Goal: Task Accomplishment & Management: Manage account settings

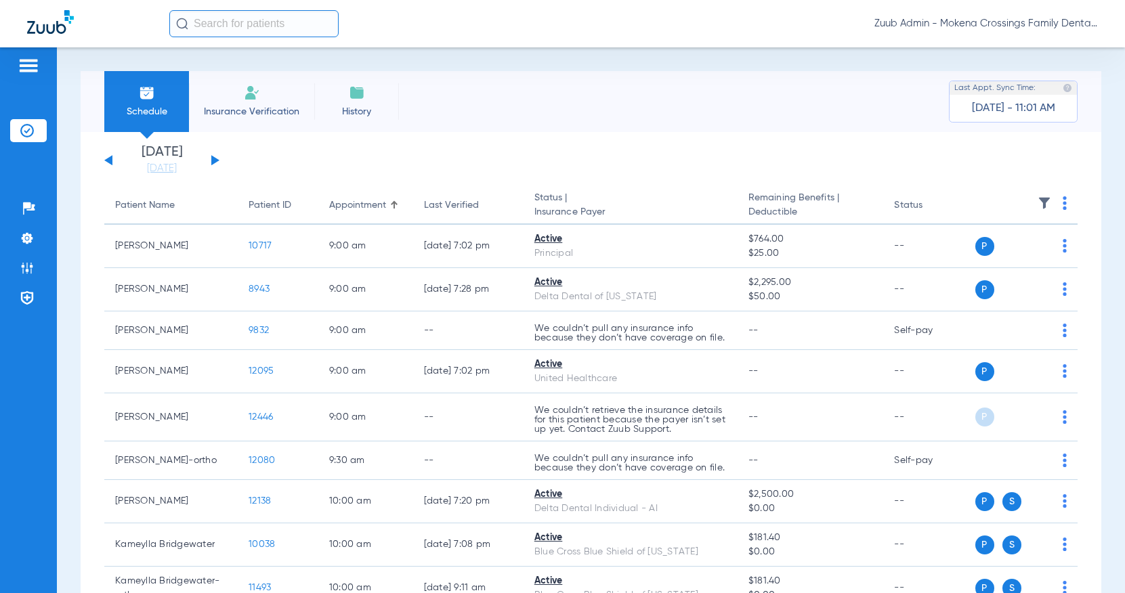
click at [257, 15] on input "text" at bounding box center [253, 23] width 169 height 27
paste input "11041"
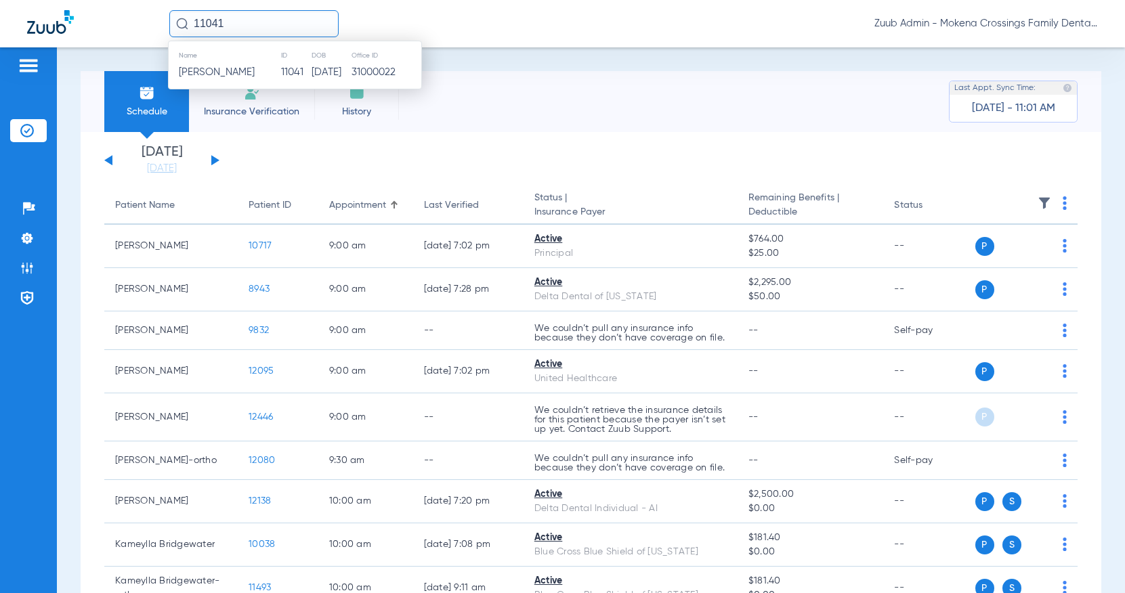
type input "11041"
click at [293, 76] on td "11041" at bounding box center [295, 72] width 30 height 19
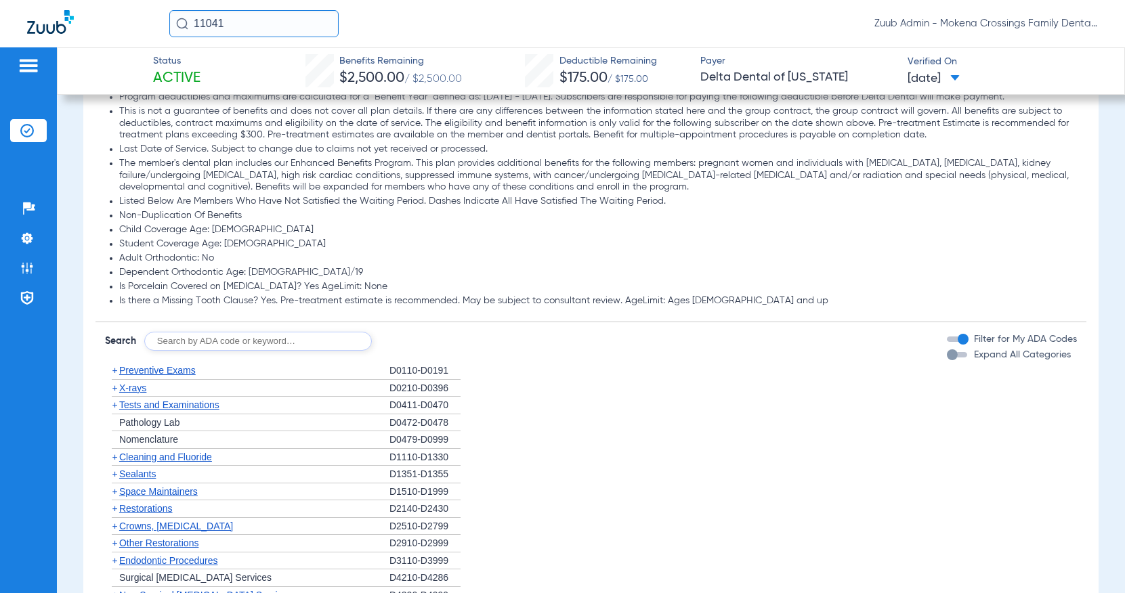
scroll to position [922, 0]
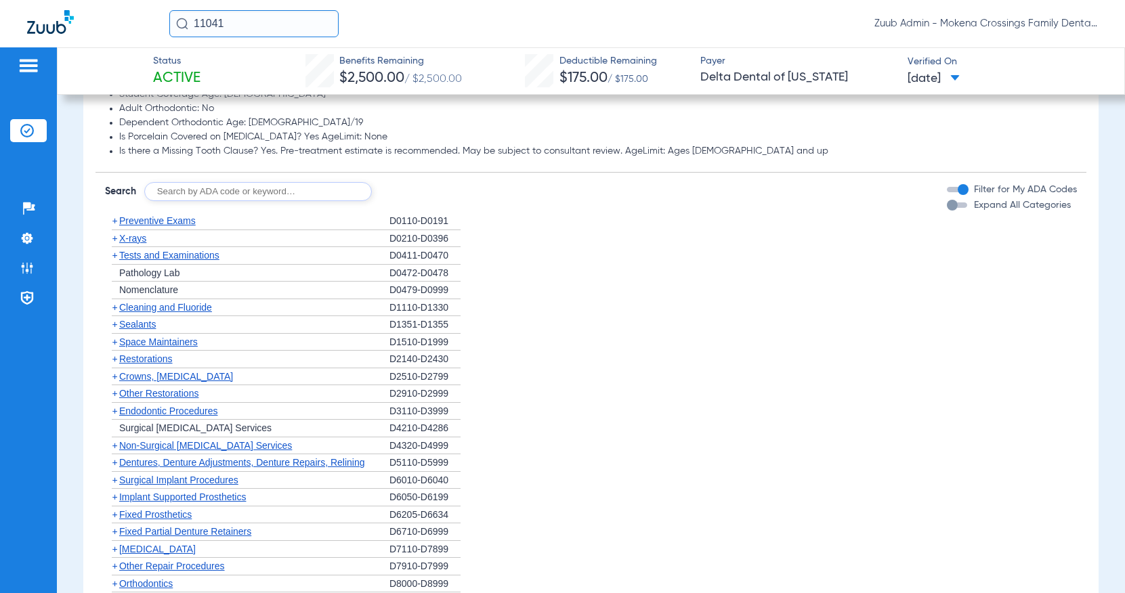
click at [138, 223] on span "Preventive Exams" at bounding box center [157, 220] width 77 height 11
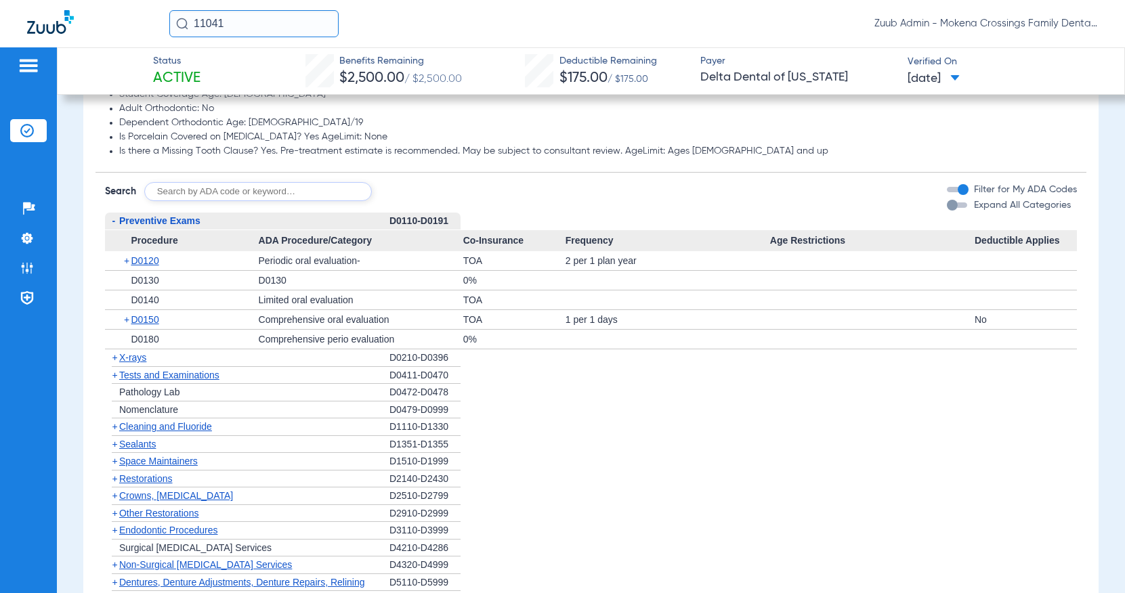
click at [138, 224] on span "Preventive Exams" at bounding box center [159, 220] width 81 height 11
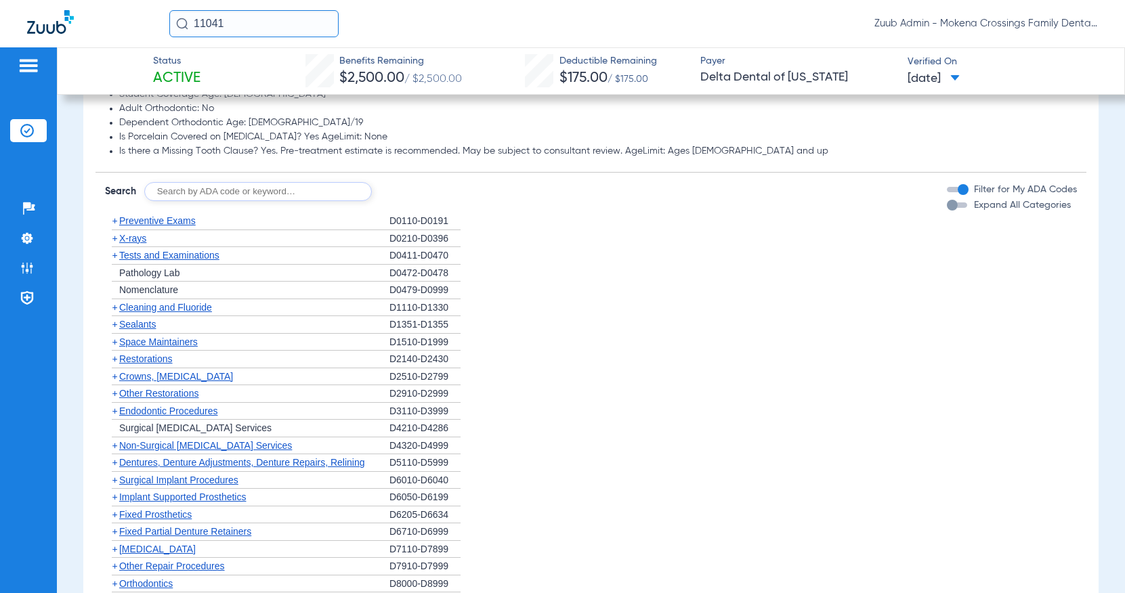
click at [152, 357] on span "Restorations" at bounding box center [146, 359] width 54 height 11
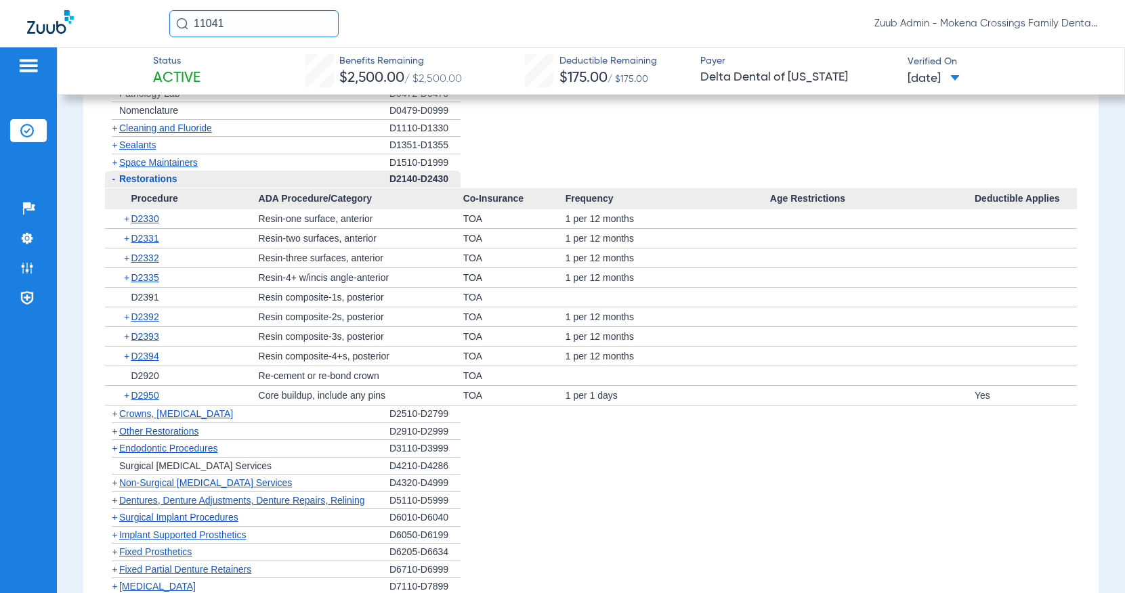
scroll to position [1100, 0]
click at [161, 186] on span "Restorations" at bounding box center [148, 180] width 58 height 11
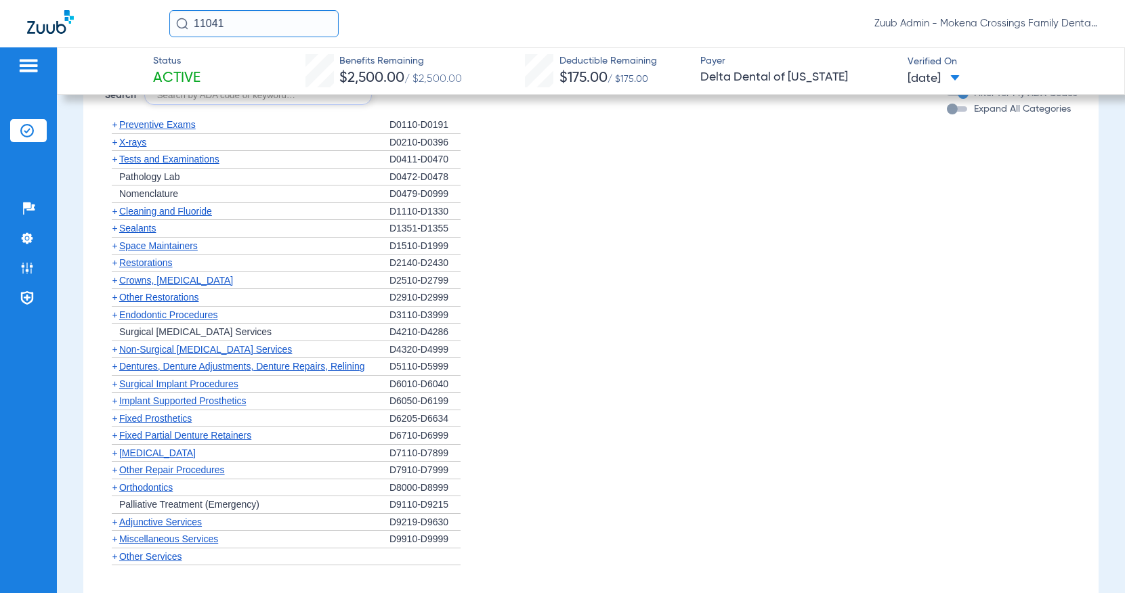
scroll to position [1017, 0]
click at [167, 125] on span "Preventive Exams" at bounding box center [157, 125] width 77 height 11
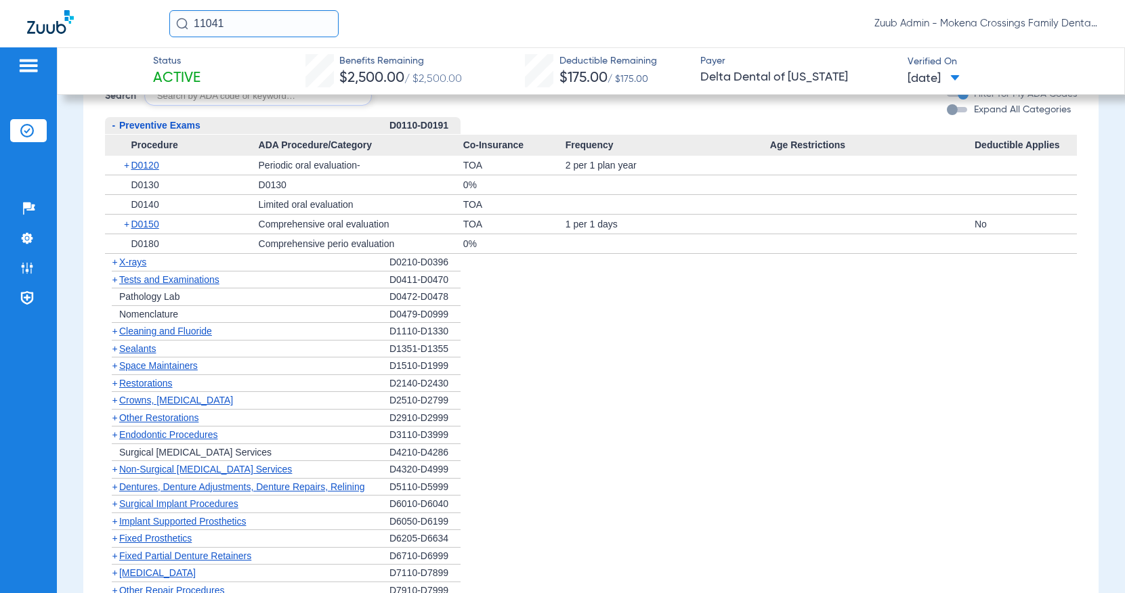
click at [131, 266] on span "X-rays" at bounding box center [132, 262] width 27 height 11
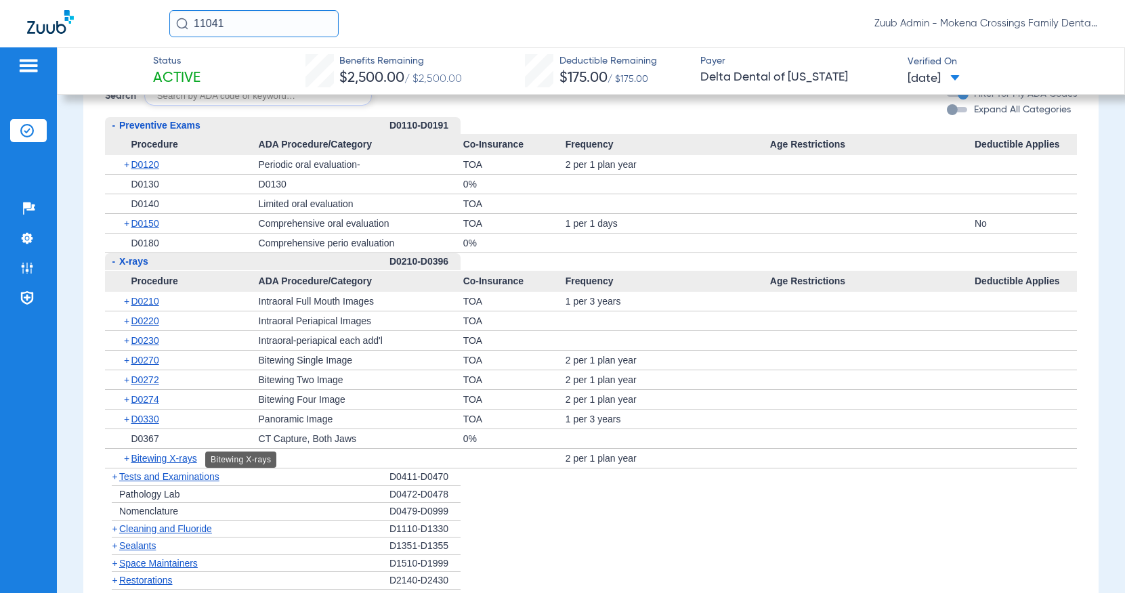
click at [183, 462] on span "Bitewing X-rays" at bounding box center [164, 458] width 66 height 11
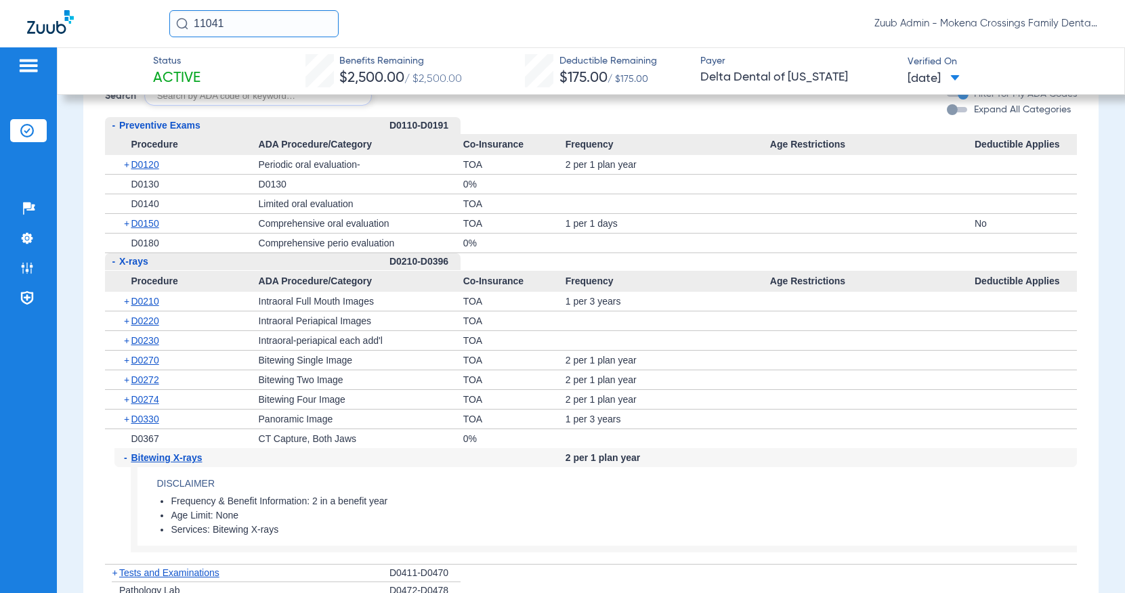
click at [183, 462] on span "Bitewing X-rays" at bounding box center [166, 457] width 71 height 11
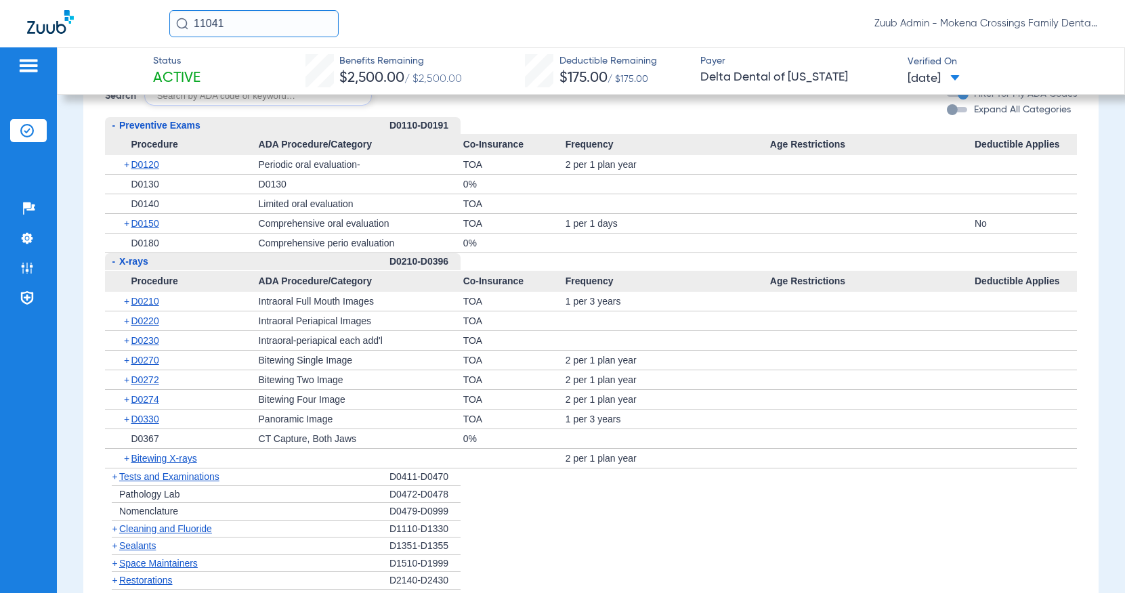
scroll to position [1020, 0]
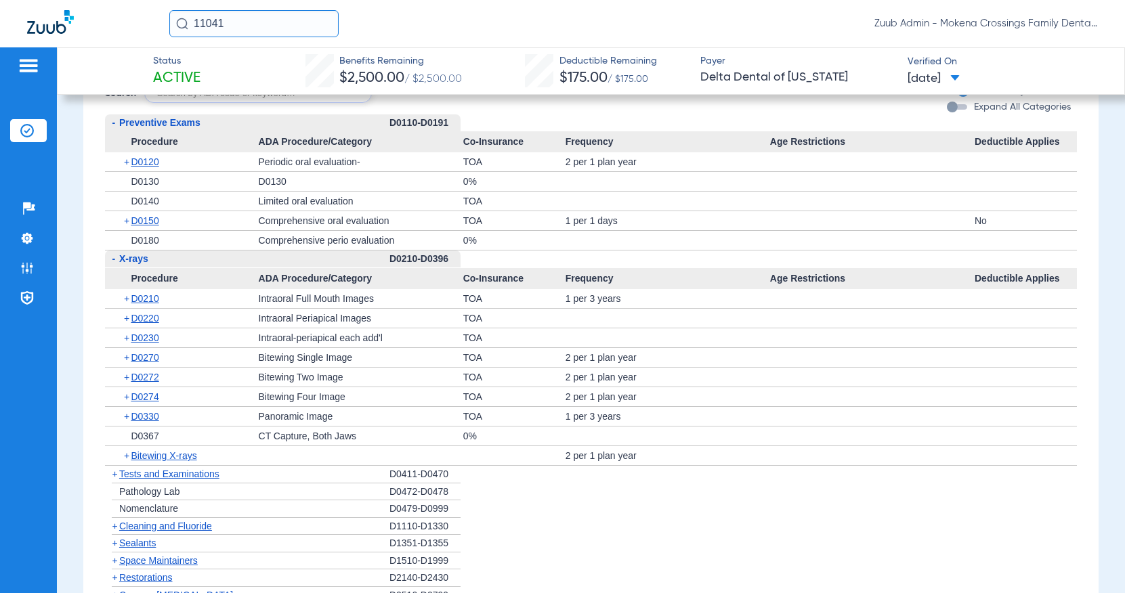
click at [173, 484] on div "+ Pathology Lab" at bounding box center [247, 493] width 284 height 18
click at [173, 478] on span "Tests and Examinations" at bounding box center [169, 474] width 100 height 11
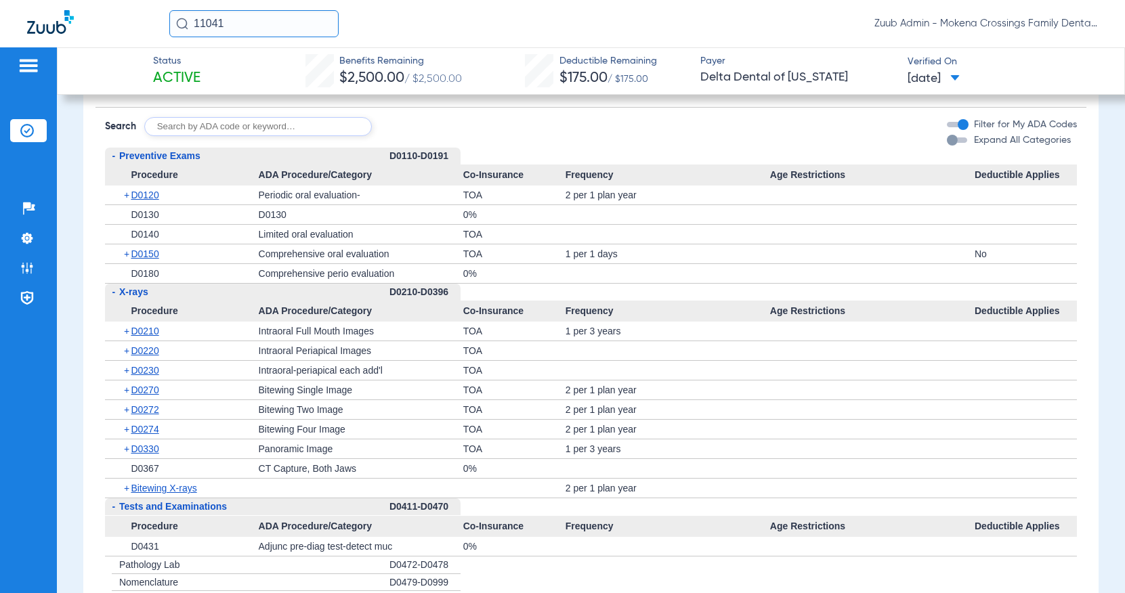
scroll to position [986, 0]
click at [236, 18] on input "11041" at bounding box center [253, 23] width 169 height 27
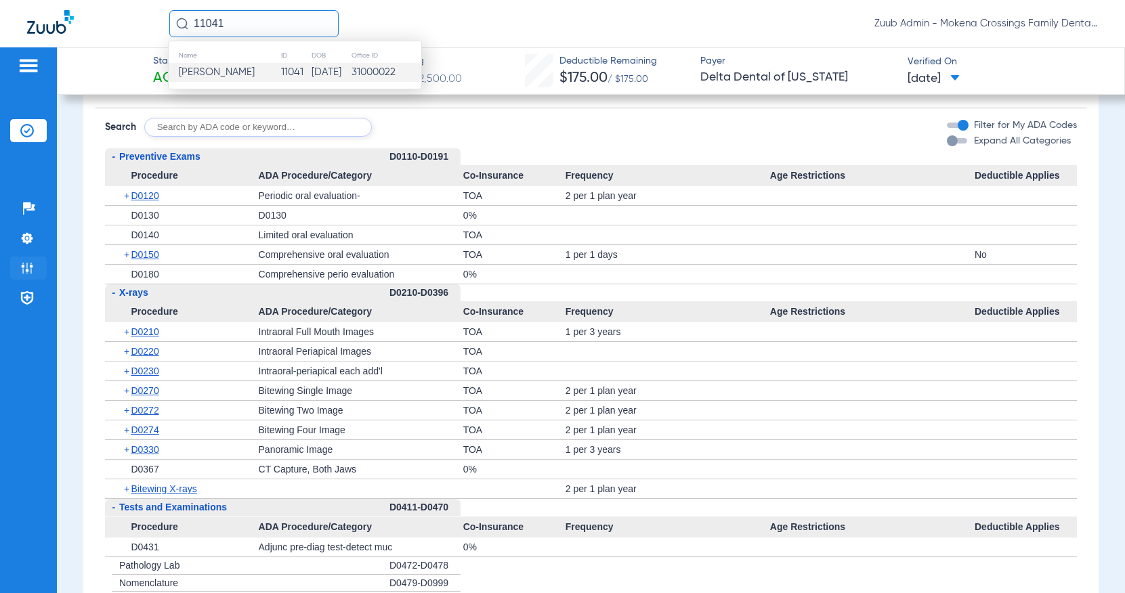
click at [35, 267] on li "Admin" at bounding box center [28, 268] width 37 height 23
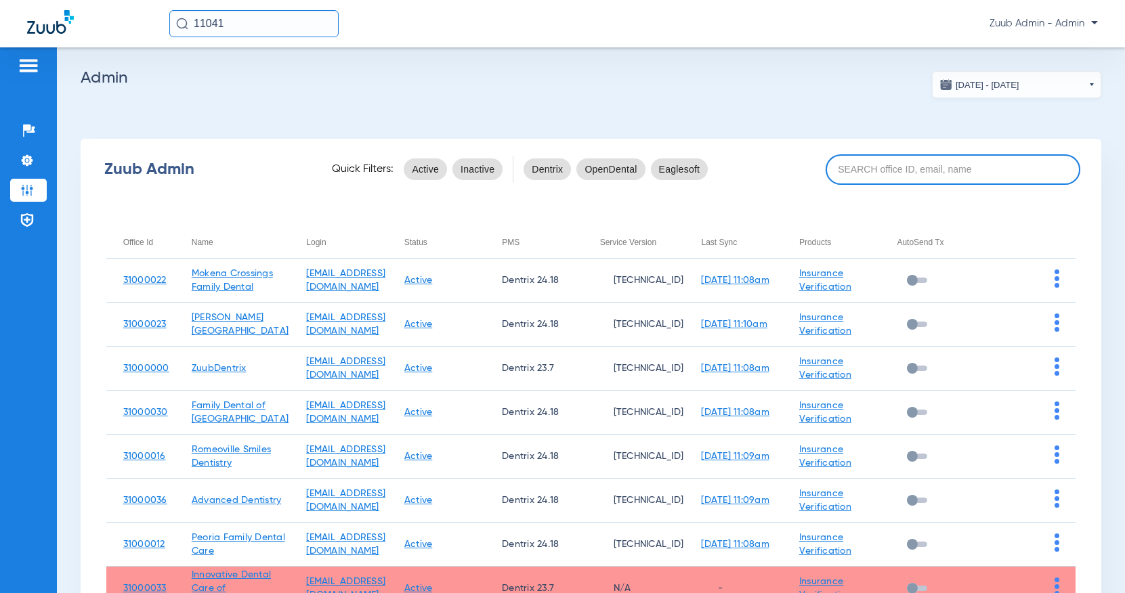
click at [878, 167] on input at bounding box center [953, 169] width 255 height 30
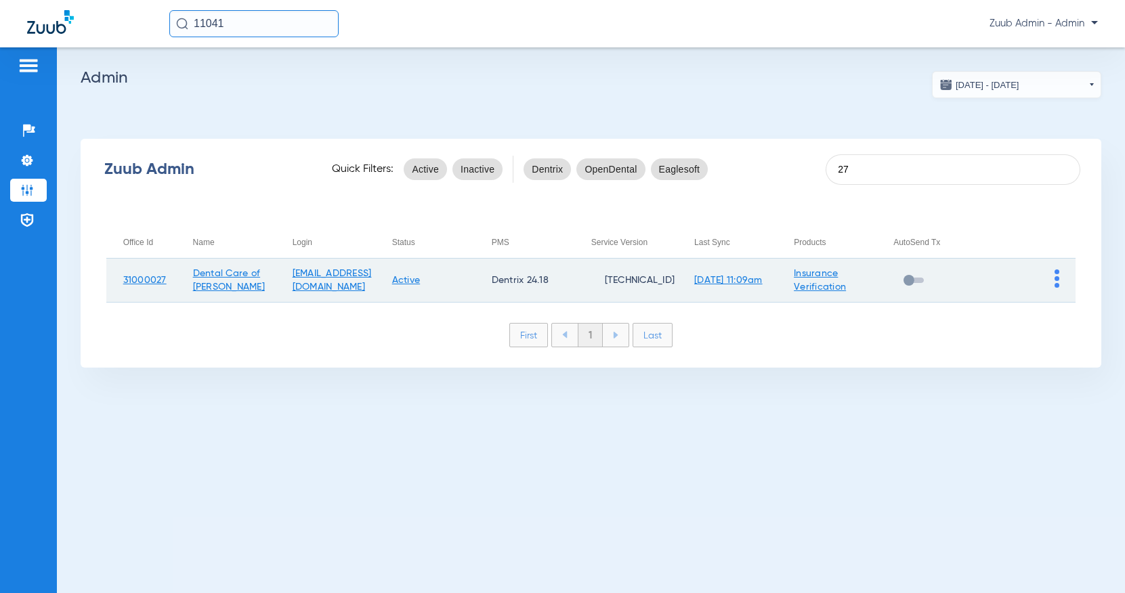
type input "27"
click at [1054, 282] on img at bounding box center [1056, 279] width 5 height 18
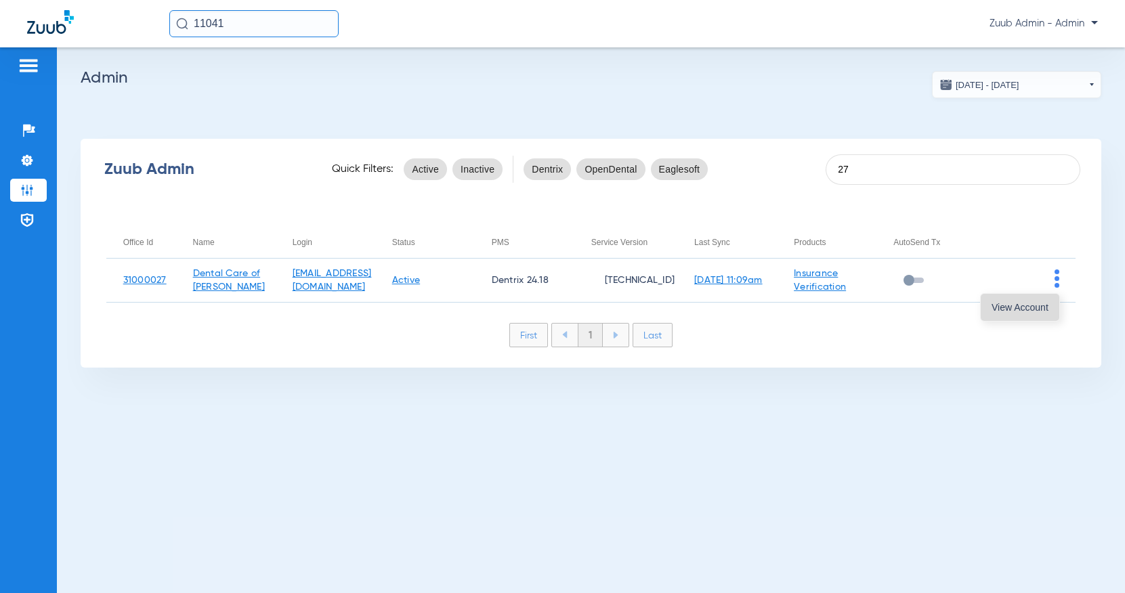
click at [1025, 314] on button "View Account" at bounding box center [1020, 307] width 79 height 27
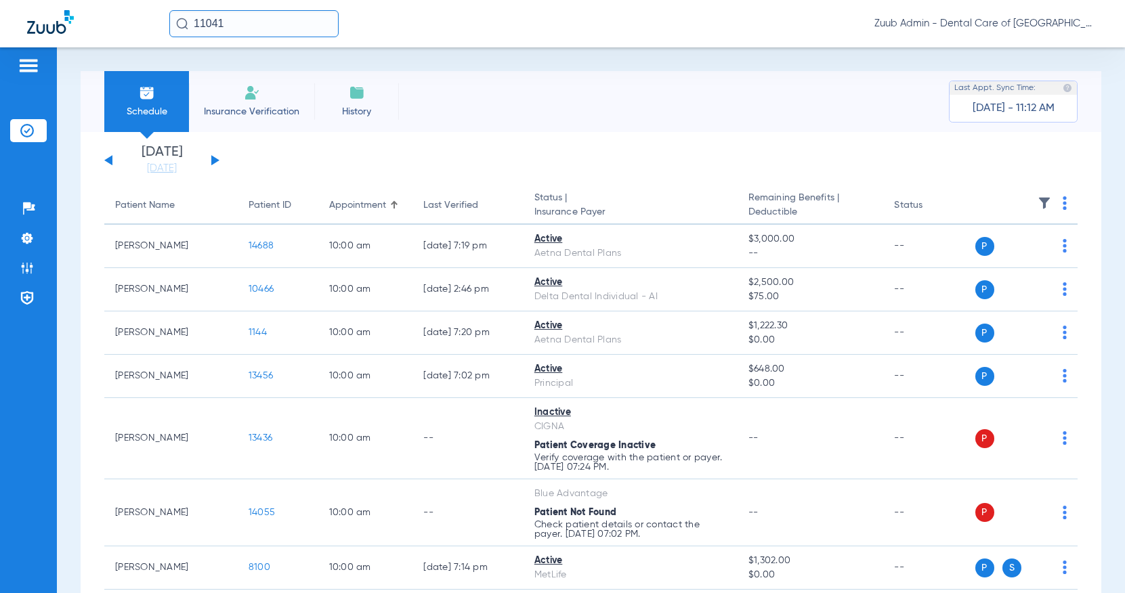
drag, startPoint x: 271, startPoint y: 22, endPoint x: 128, endPoint y: 18, distance: 142.9
click at [128, 18] on div "11041 Zuub Admin - Dental Care of Huntley" at bounding box center [562, 23] width 1125 height 47
click at [234, 31] on input "8563" at bounding box center [253, 23] width 169 height 27
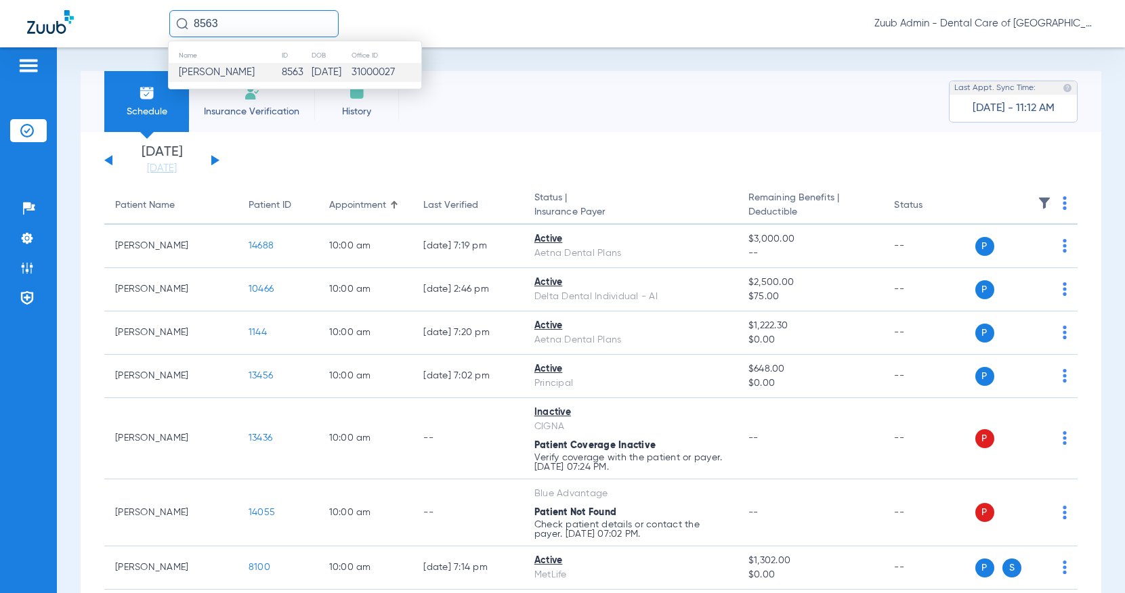
type input "8563"
click at [231, 70] on span "Susan Johnson" at bounding box center [217, 72] width 76 height 10
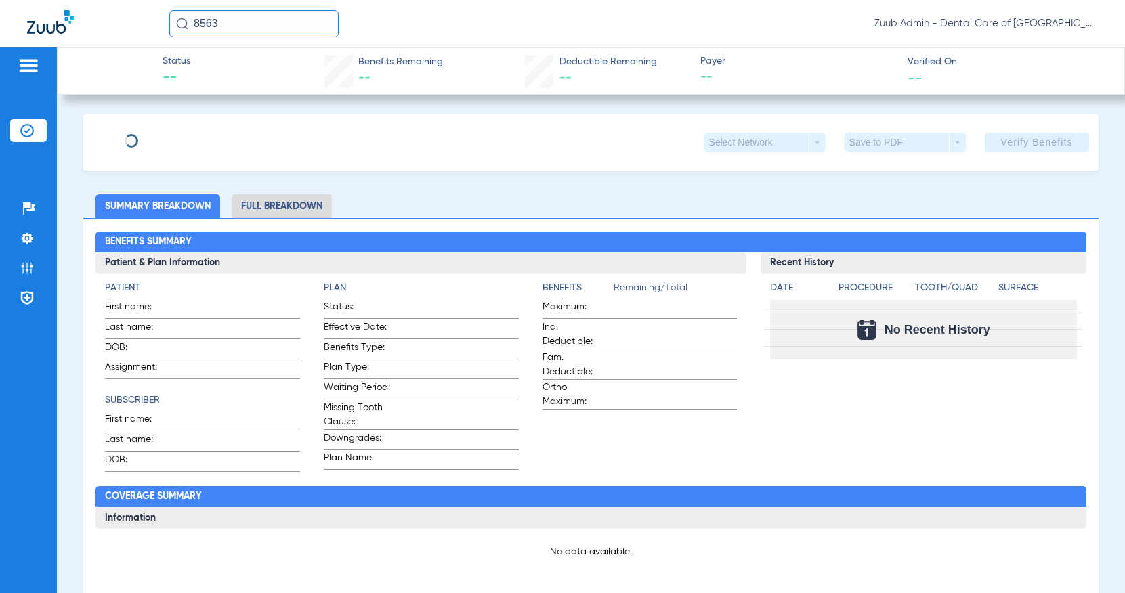
type input "[PERSON_NAME]"
type input "[DATE]"
type input "R60502387"
type input "33A"
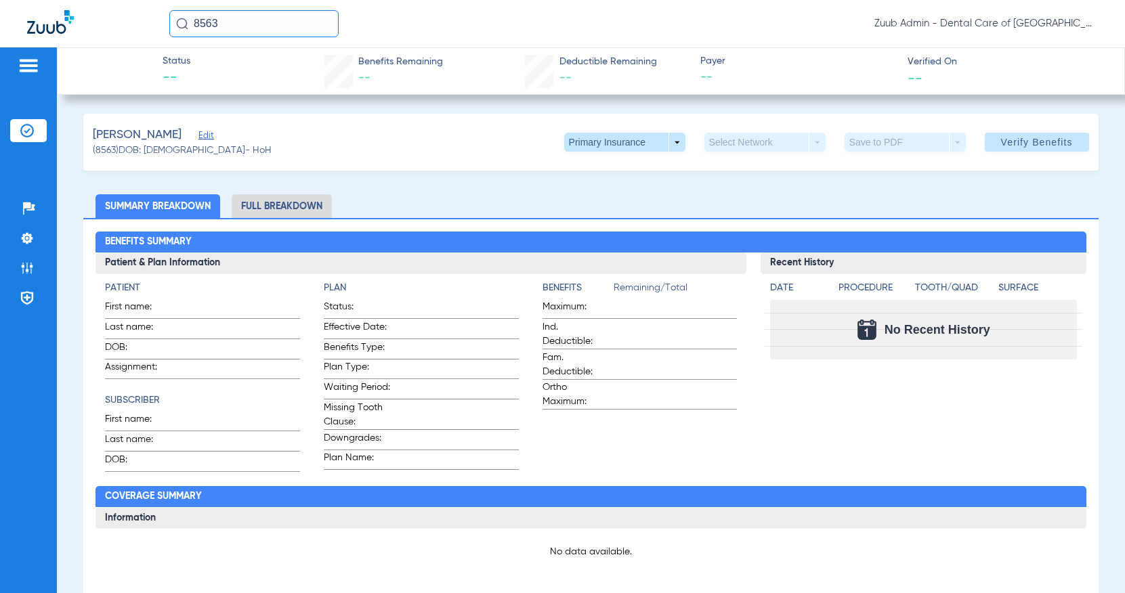
click at [200, 137] on span "Edit" at bounding box center [204, 137] width 12 height 13
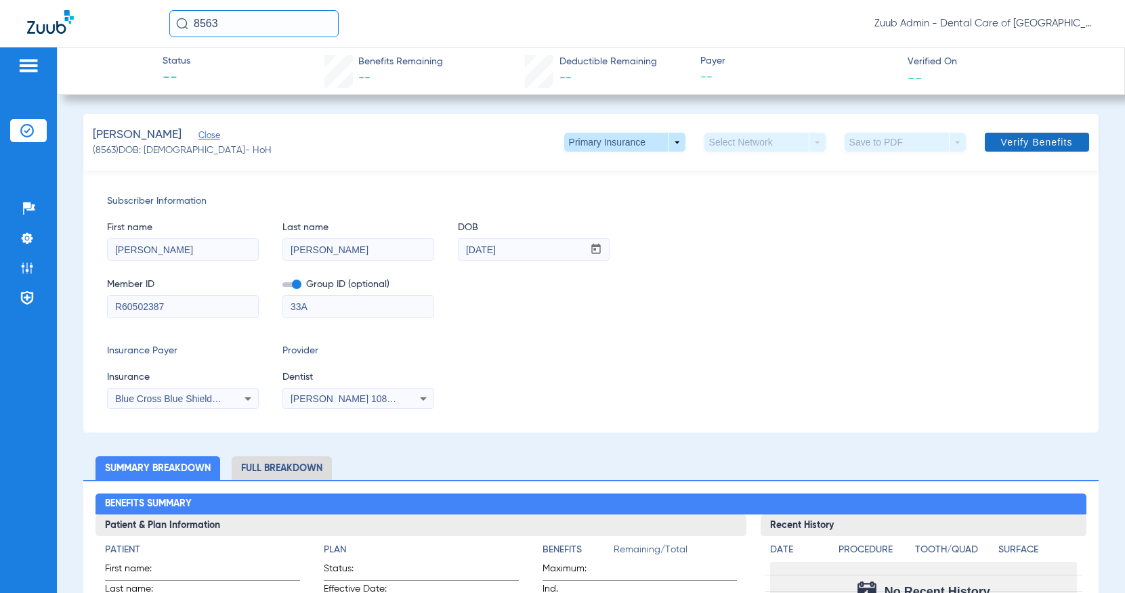
click at [1021, 146] on span "Verify Benefits" at bounding box center [1037, 142] width 72 height 11
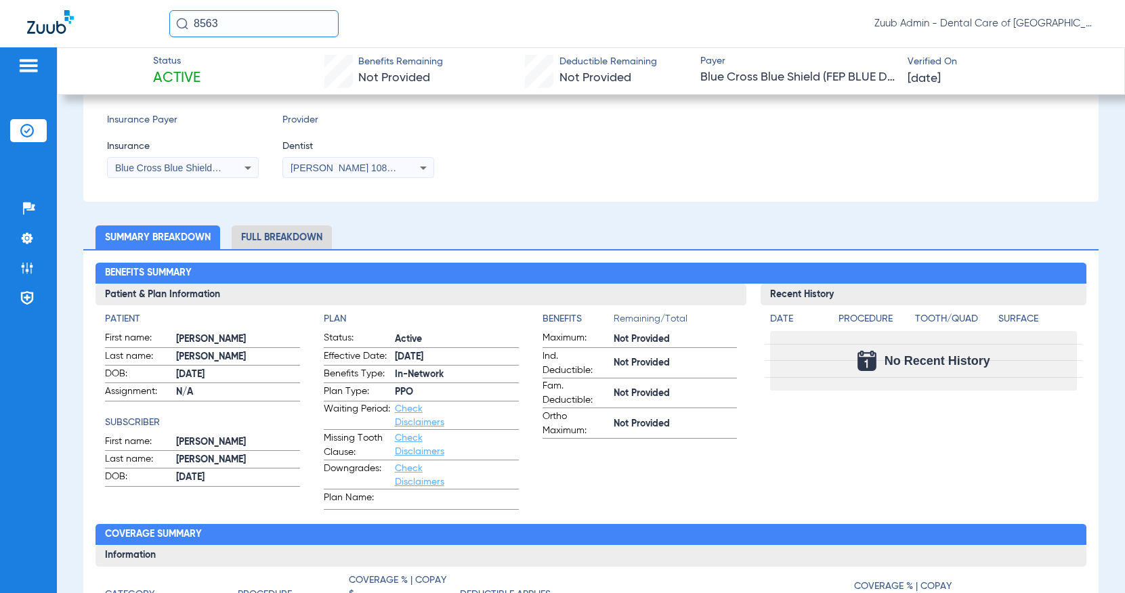
scroll to position [326, 0]
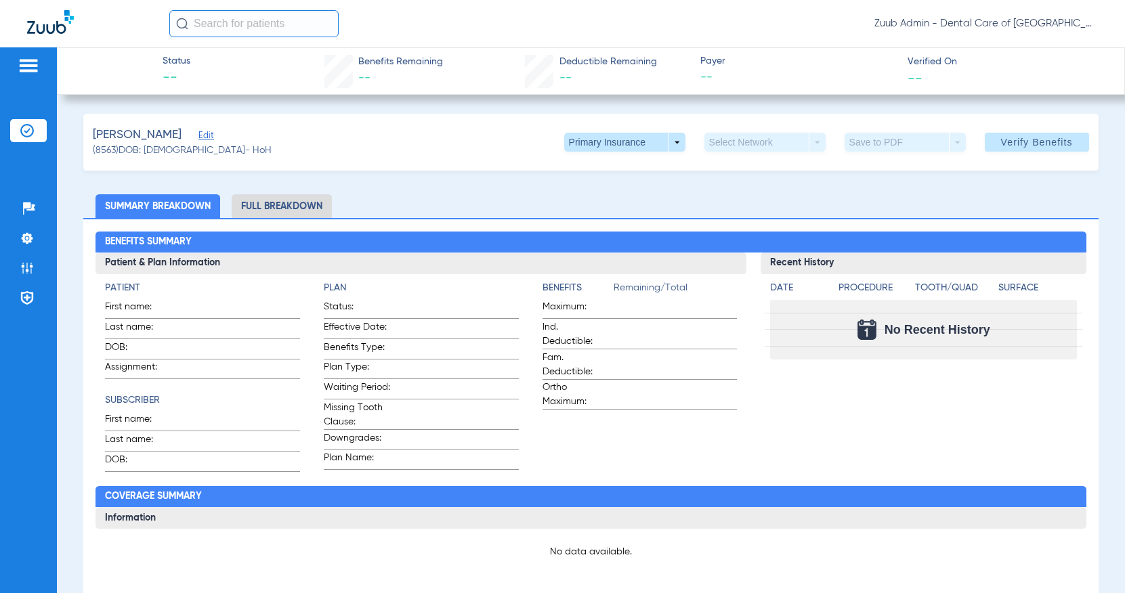
click at [244, 30] on input "text" at bounding box center [253, 23] width 169 height 27
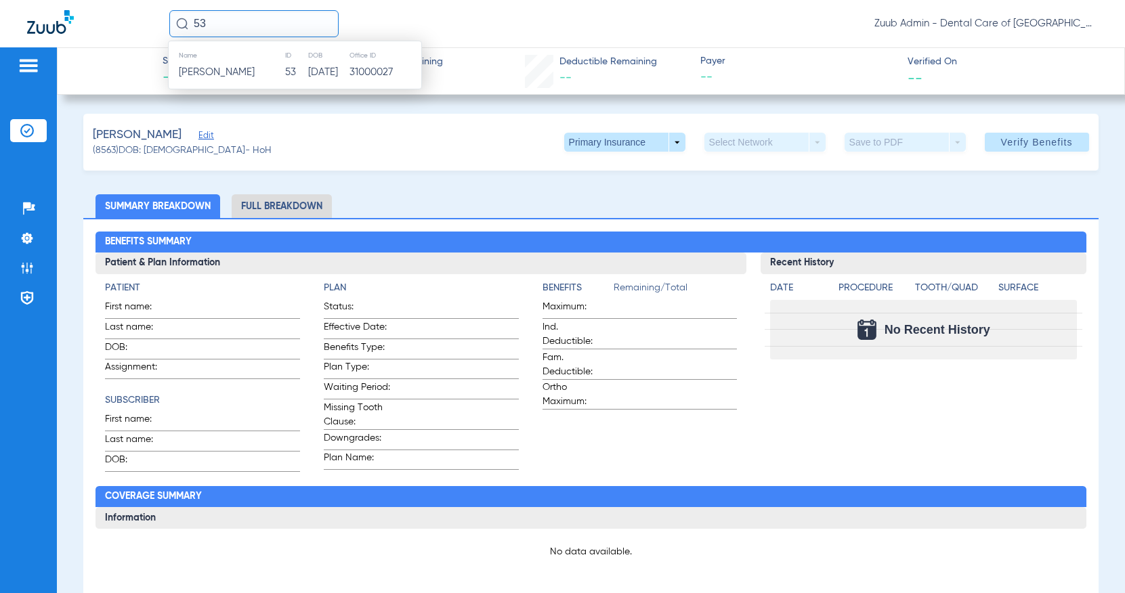
drag, startPoint x: 207, startPoint y: 22, endPoint x: 159, endPoint y: 18, distance: 48.3
click at [164, 19] on div "53 Name ID DOB Office ID [PERSON_NAME] 53 [DATE] 31000027 Zuub Admin - Dental C…" at bounding box center [562, 23] width 1125 height 47
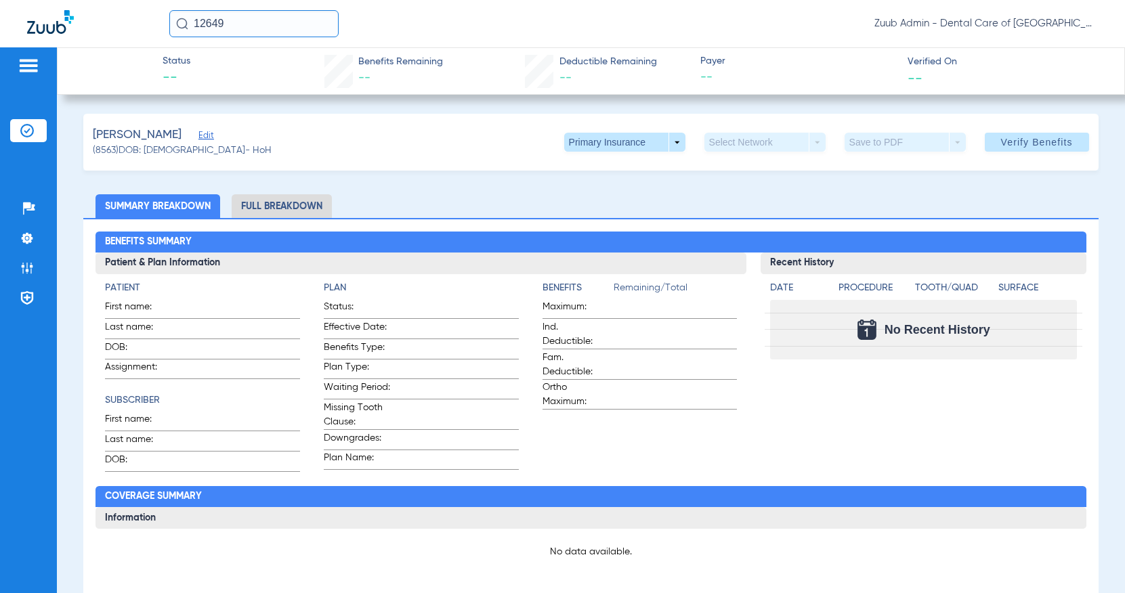
click at [255, 19] on input "12649" at bounding box center [253, 23] width 169 height 27
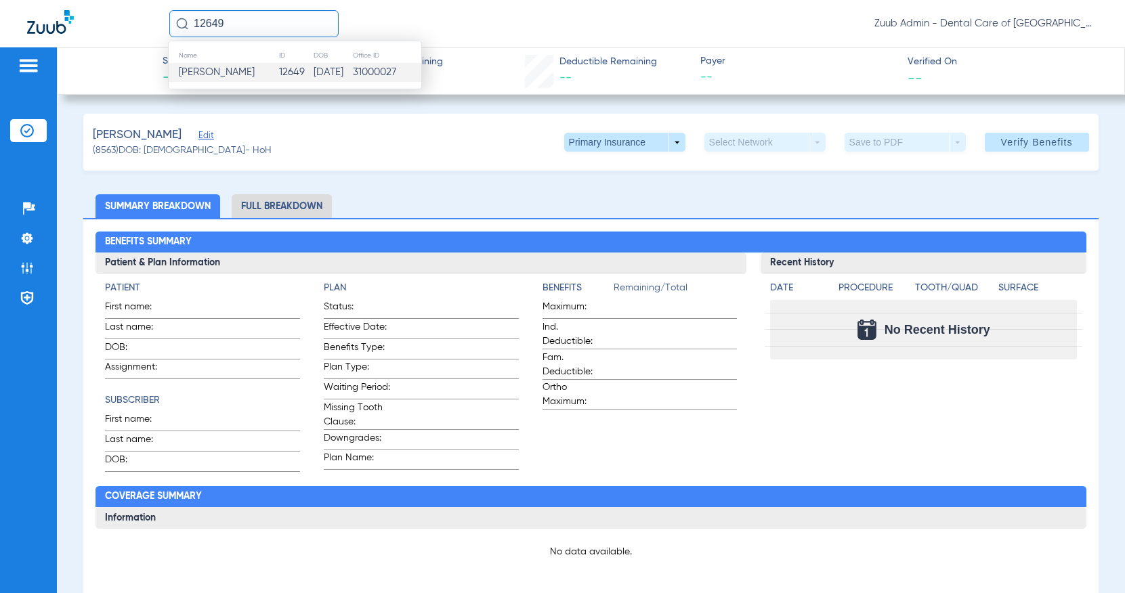
type input "12649"
click at [255, 72] on span "[PERSON_NAME]" at bounding box center [217, 72] width 76 height 10
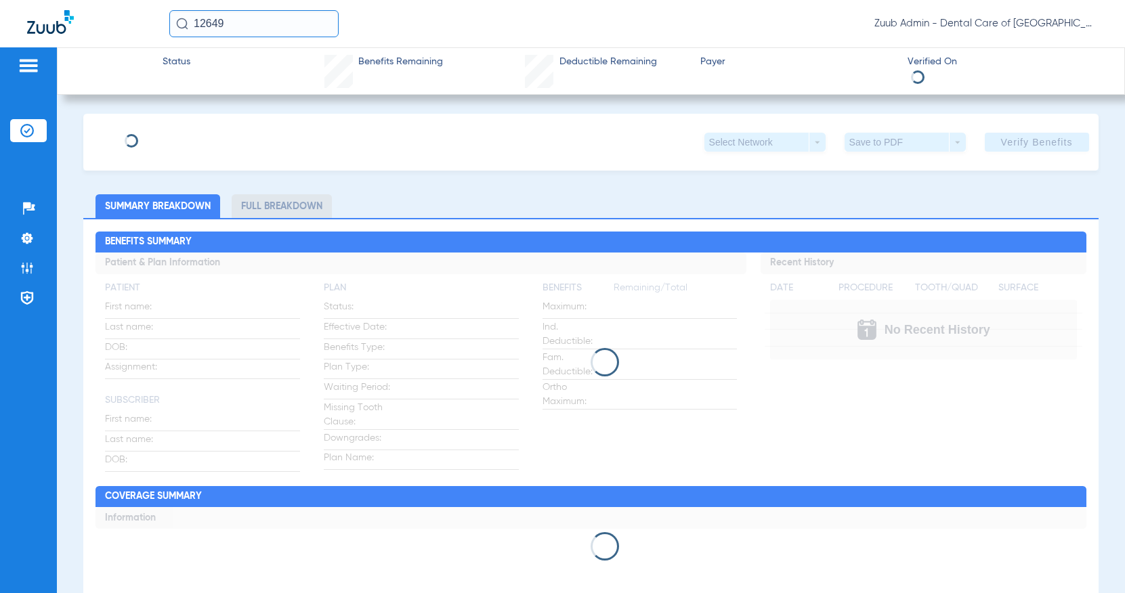
type input "[PERSON_NAME]"
type input "[DATE]"
type input "R59514506"
type input "112"
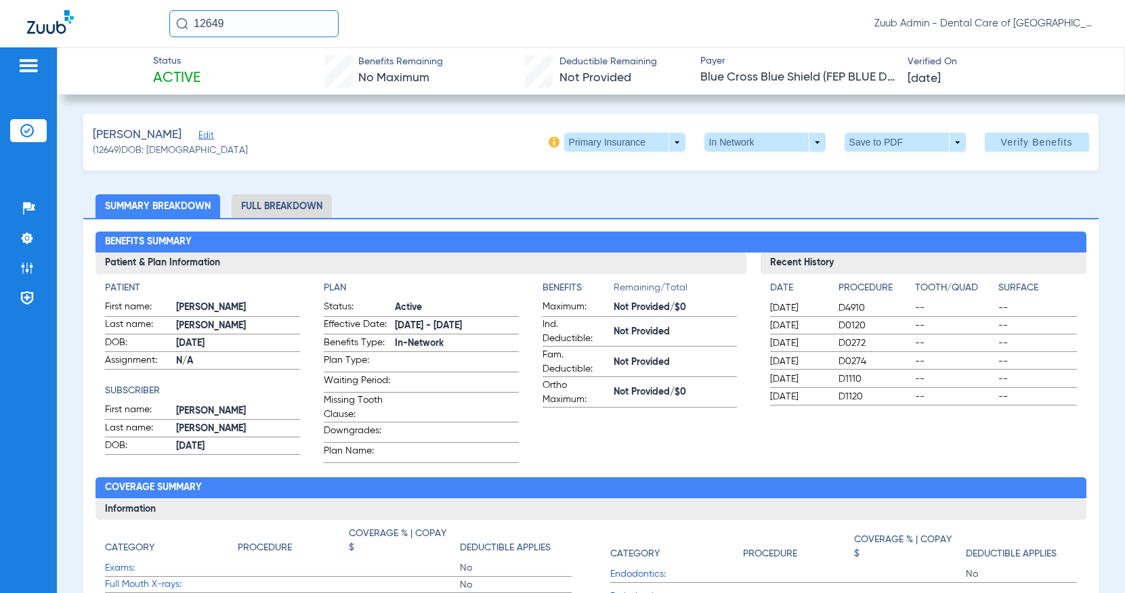
click at [241, 134] on div "[PERSON_NAME] (12649) DOB: [DEMOGRAPHIC_DATA] Primary Insurance arrow_drop_down…" at bounding box center [590, 142] width 1014 height 57
click at [211, 137] on span "Edit" at bounding box center [204, 137] width 12 height 13
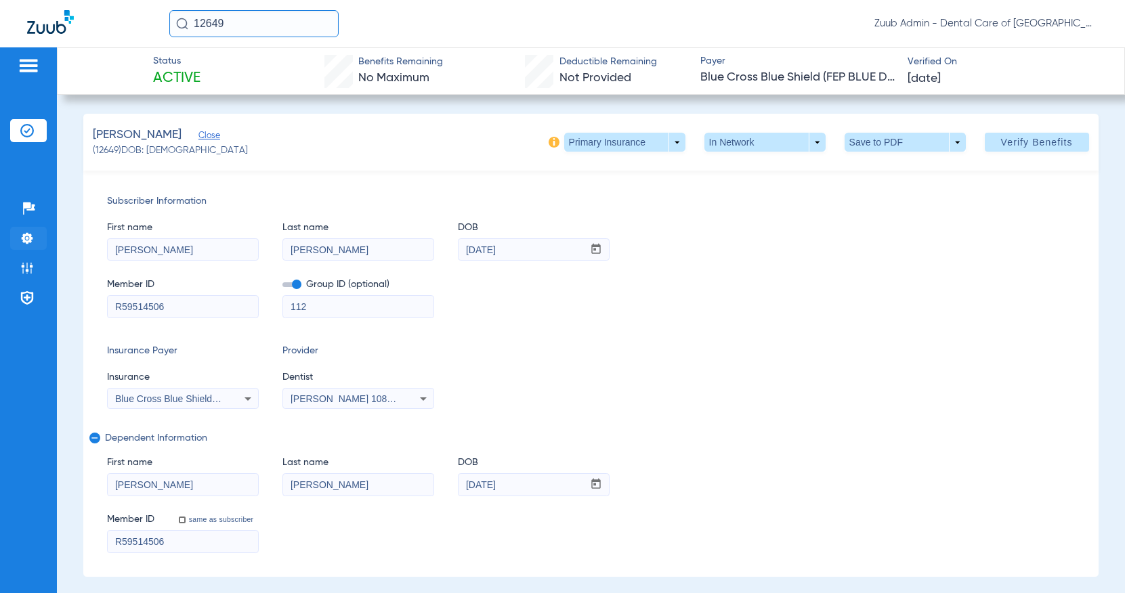
click at [33, 241] on img at bounding box center [27, 239] width 14 height 14
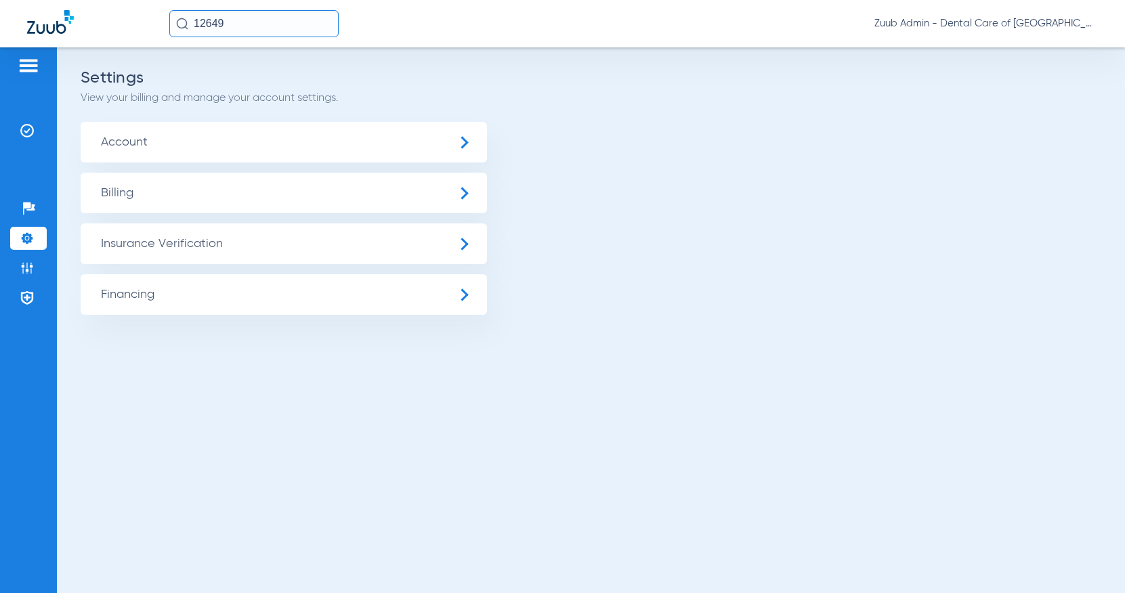
click at [251, 250] on span "Insurance Verification" at bounding box center [284, 243] width 406 height 41
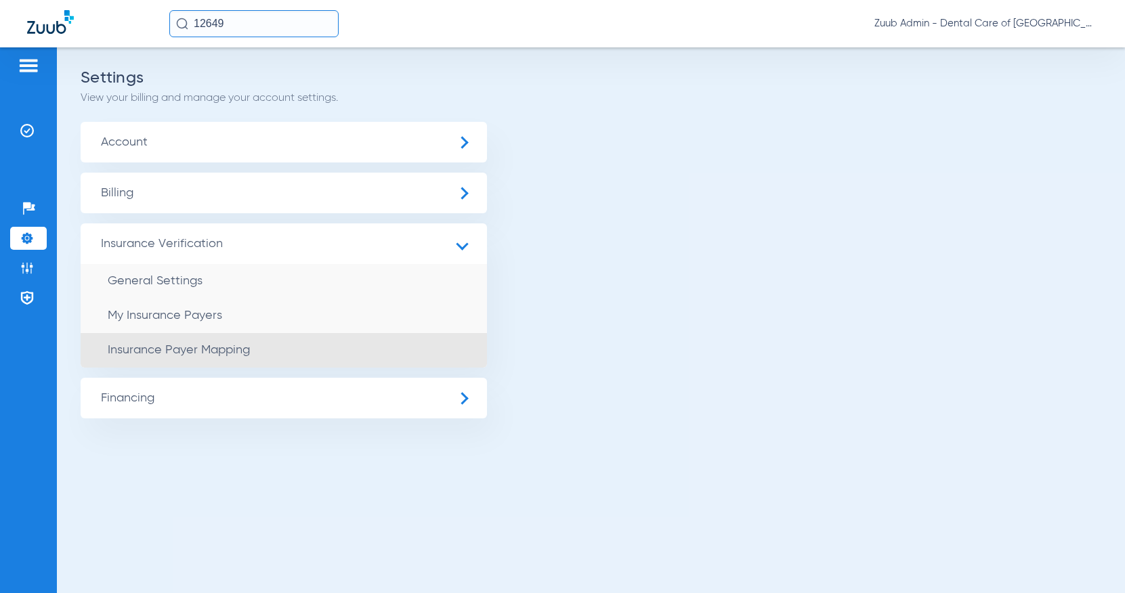
click at [272, 350] on li "Insurance Payer Mapping" at bounding box center [284, 350] width 406 height 35
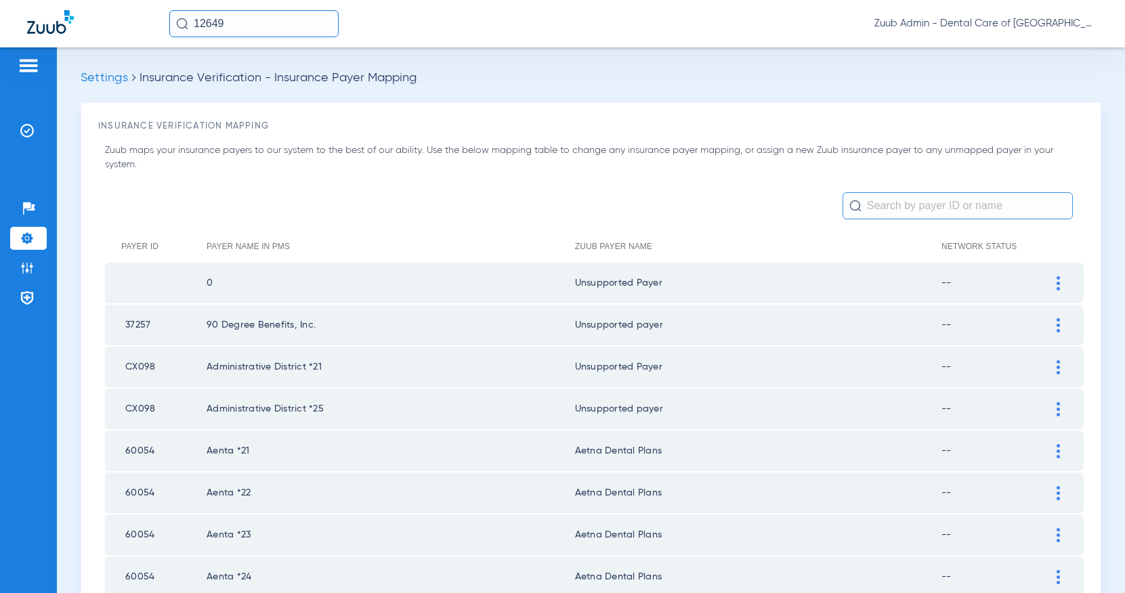
click at [912, 204] on input "text" at bounding box center [957, 205] width 230 height 27
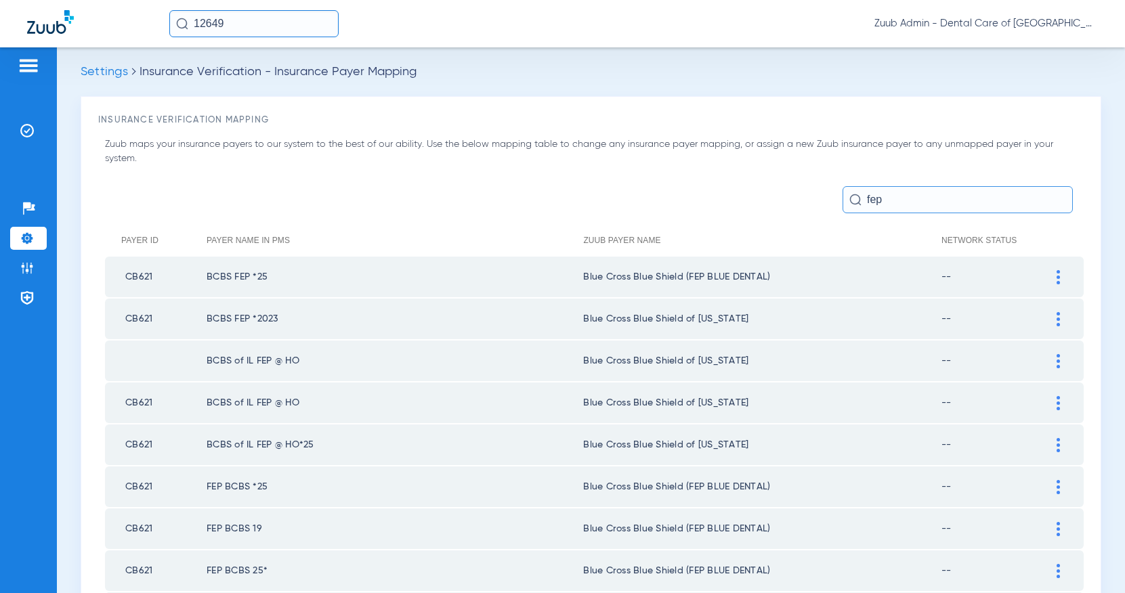
scroll to position [145, 0]
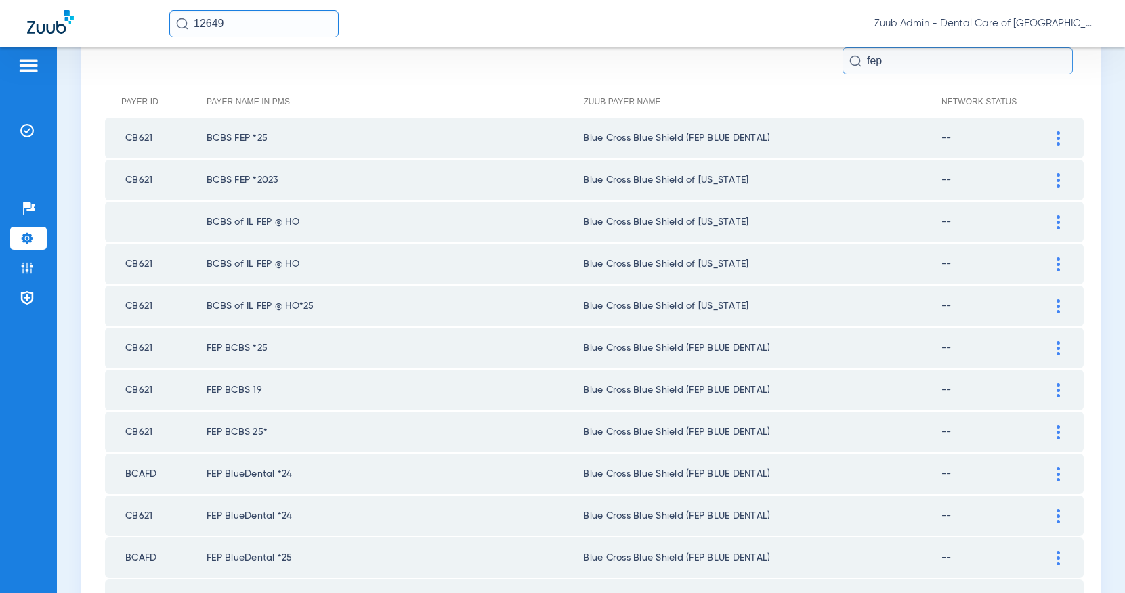
type input "fep"
drag, startPoint x: 207, startPoint y: 265, endPoint x: 319, endPoint y: 261, distance: 111.8
click at [319, 261] on td "BCBS of IL FEP @ HO" at bounding box center [395, 264] width 377 height 41
copy td "BCBS of IL FEP @ HO"
drag, startPoint x: 316, startPoint y: 304, endPoint x: 179, endPoint y: 305, distance: 136.8
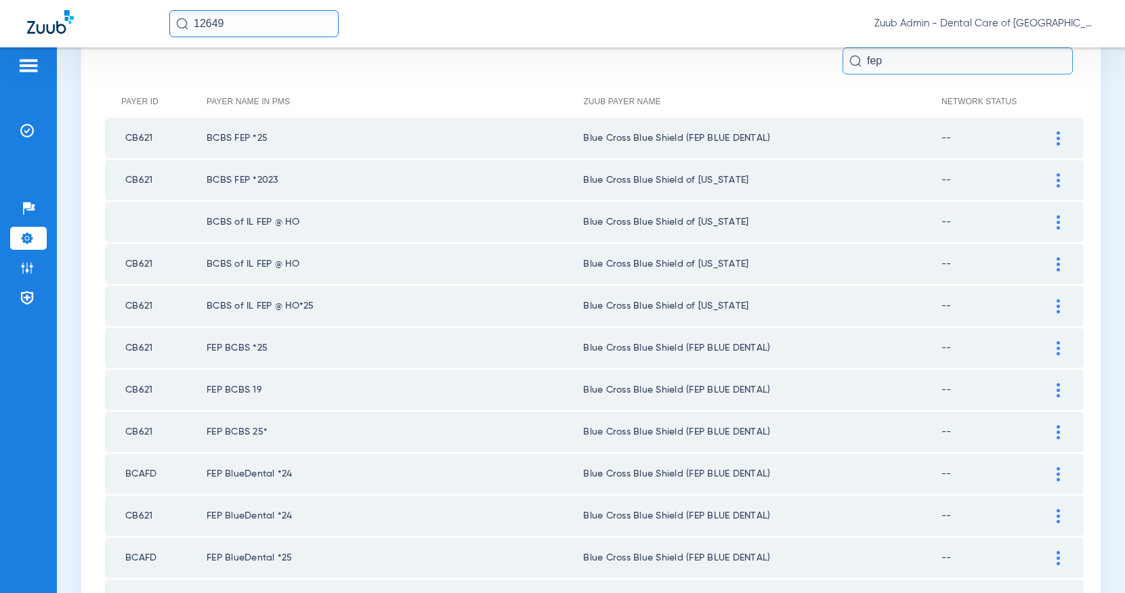
click at [179, 305] on tr "CB621 BCBS of IL FEP @ HO*25 Blue Cross Blue Shield of [US_STATE] --" at bounding box center [594, 306] width 979 height 41
copy tr "BCBS of IL FEP @ HO*25"
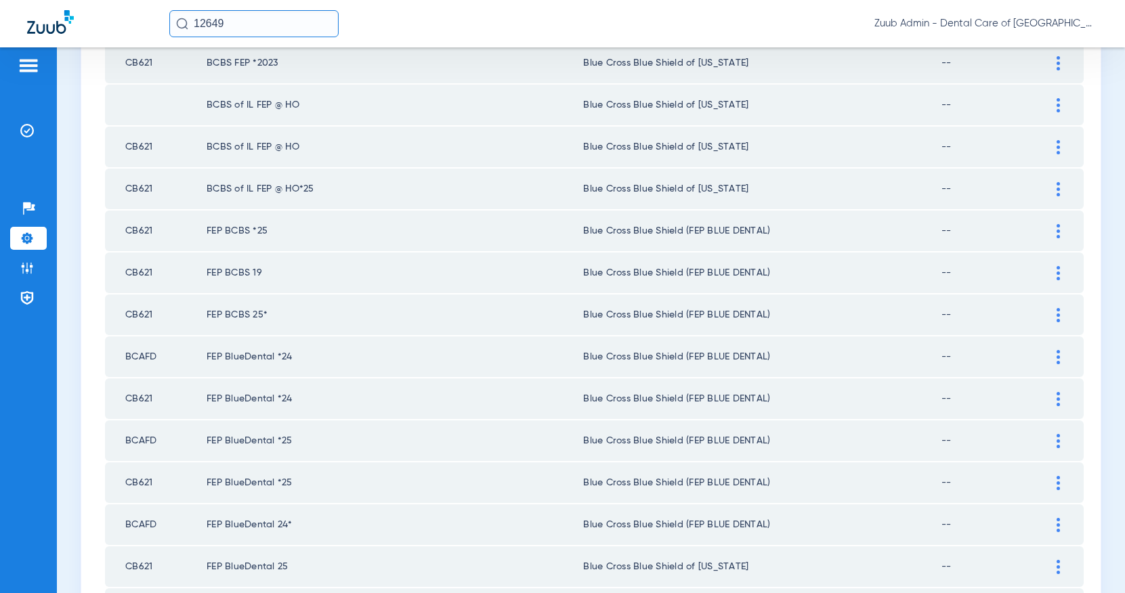
scroll to position [265, 0]
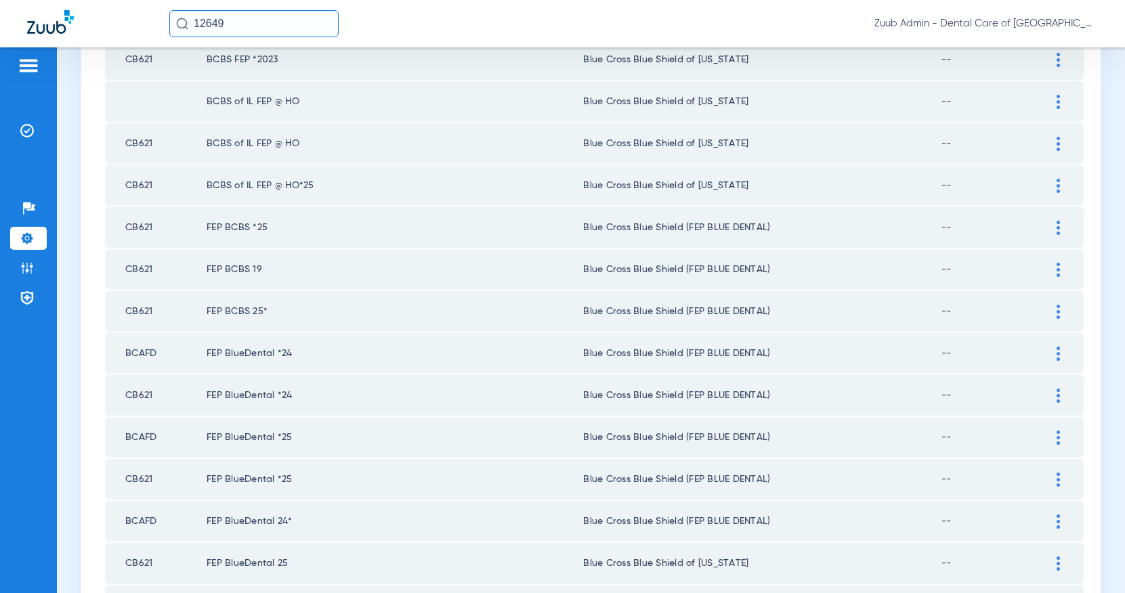
click at [209, 223] on td "FEP BCBS *25" at bounding box center [395, 227] width 377 height 41
drag, startPoint x: 207, startPoint y: 226, endPoint x: 313, endPoint y: 230, distance: 105.7
click at [313, 230] on td "FEP BCBS *25" at bounding box center [395, 227] width 377 height 41
copy td "FEP BCBS *25"
drag, startPoint x: 232, startPoint y: 268, endPoint x: 272, endPoint y: 266, distance: 39.3
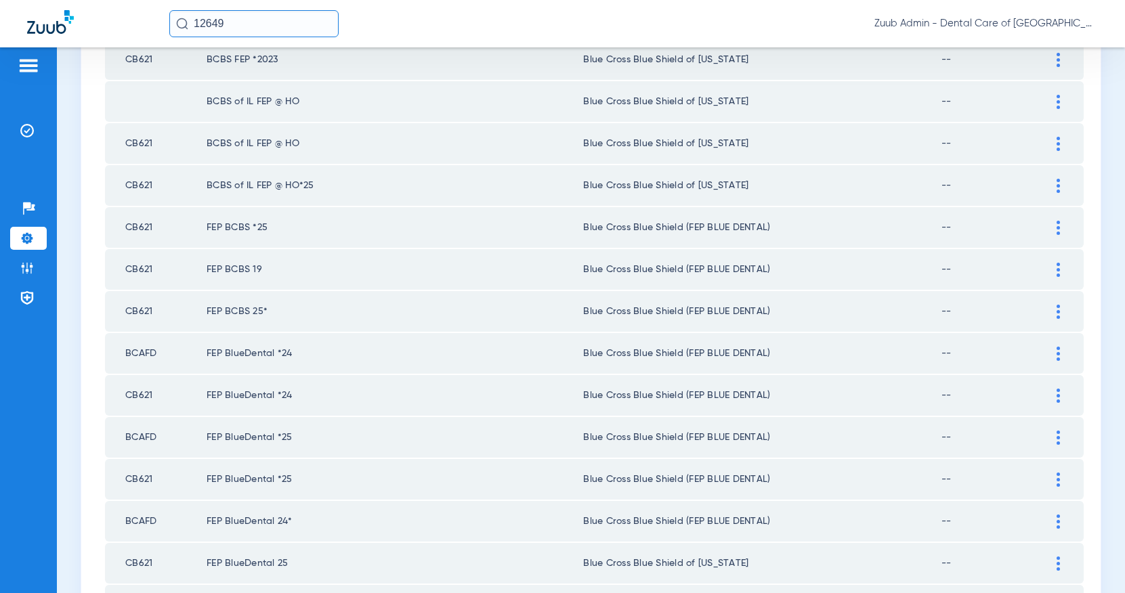
click at [272, 266] on td "FEP BCBS 19" at bounding box center [395, 269] width 377 height 41
drag, startPoint x: 205, startPoint y: 312, endPoint x: 271, endPoint y: 310, distance: 65.7
click at [271, 310] on tr "CB621 FEP BCBS 25* Blue Cross Blue Shield (FEP BLUE DENTAL) --" at bounding box center [594, 311] width 979 height 41
copy tr "FEP BCBS 25*"
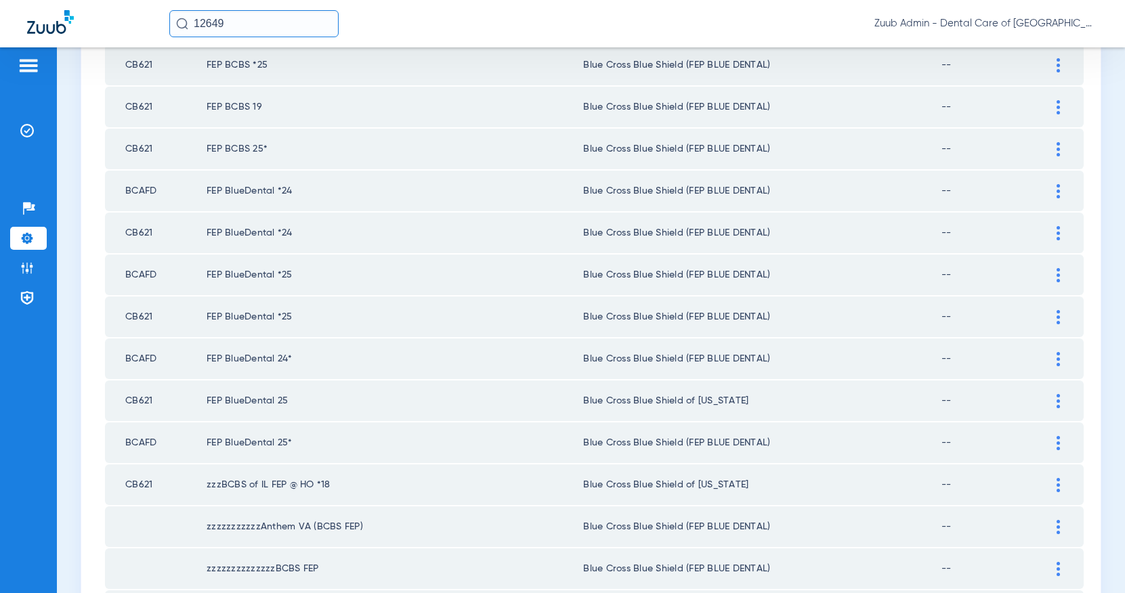
scroll to position [372, 0]
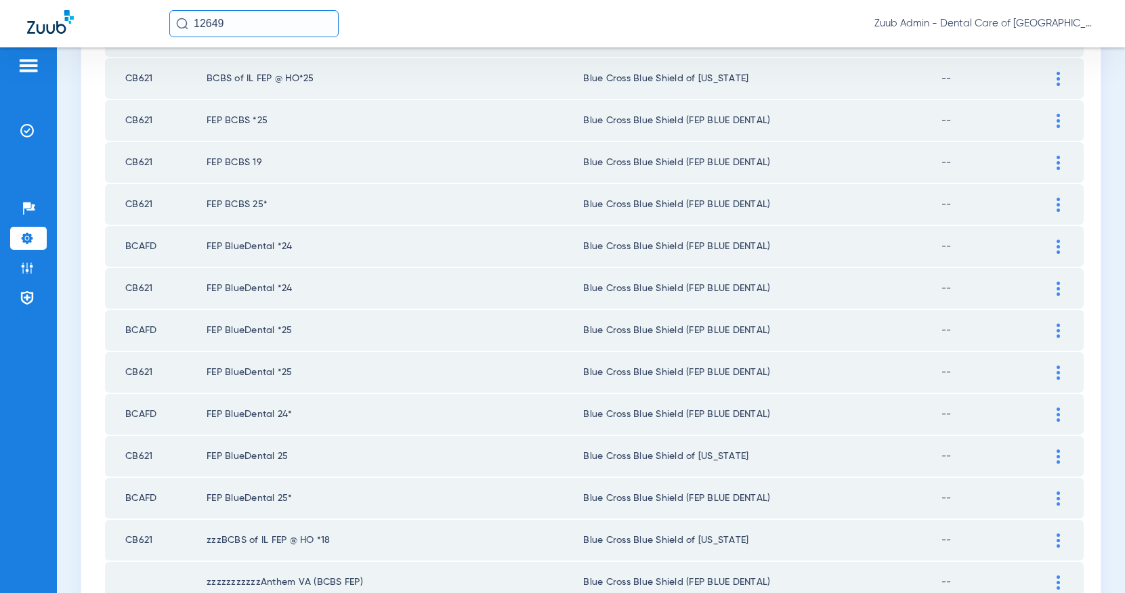
drag, startPoint x: 221, startPoint y: 331, endPoint x: 295, endPoint y: 331, distance: 73.1
click at [295, 331] on td "FEP BlueDental *25" at bounding box center [395, 330] width 377 height 41
copy td "FEP BlueDental *25"
click at [408, 331] on td "FEP BlueDental *25" at bounding box center [395, 330] width 377 height 41
drag, startPoint x: 578, startPoint y: 332, endPoint x: 776, endPoint y: 343, distance: 198.7
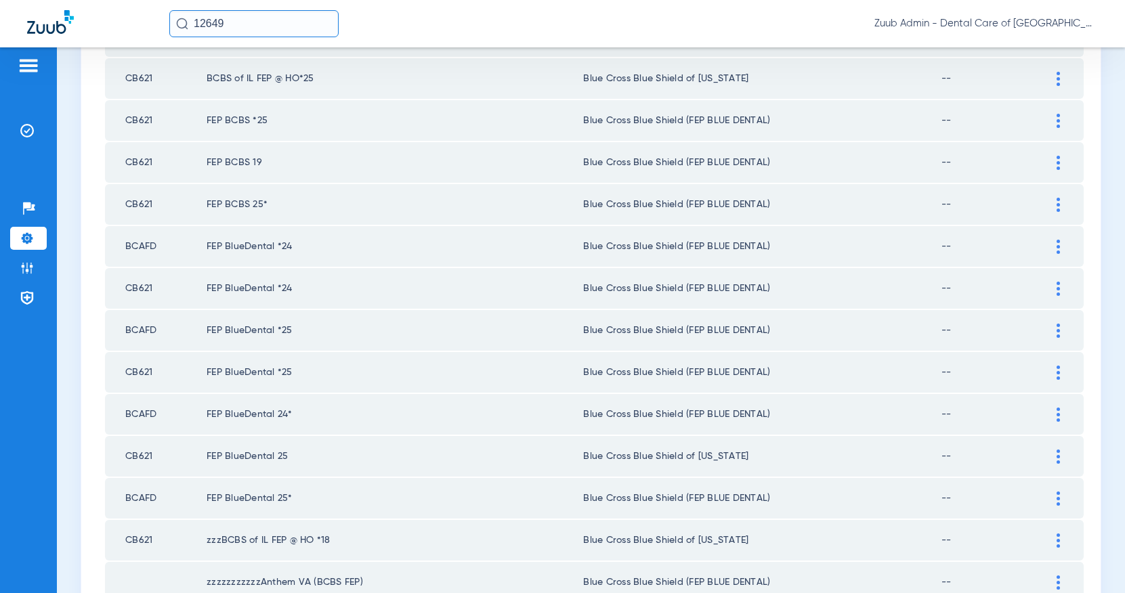
click at [776, 343] on tr "BCAFD FEP BlueDental *25 Blue Cross Blue Shield (FEP BLUE DENTAL) --" at bounding box center [594, 330] width 979 height 41
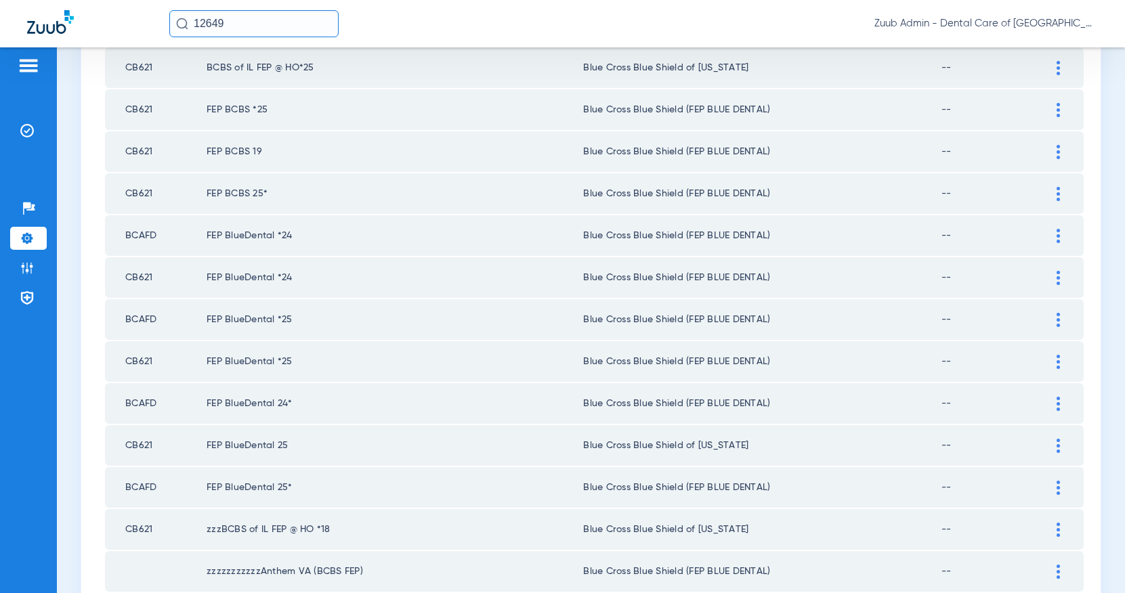
scroll to position [383, 0]
click at [1054, 327] on div at bounding box center [1058, 321] width 24 height 14
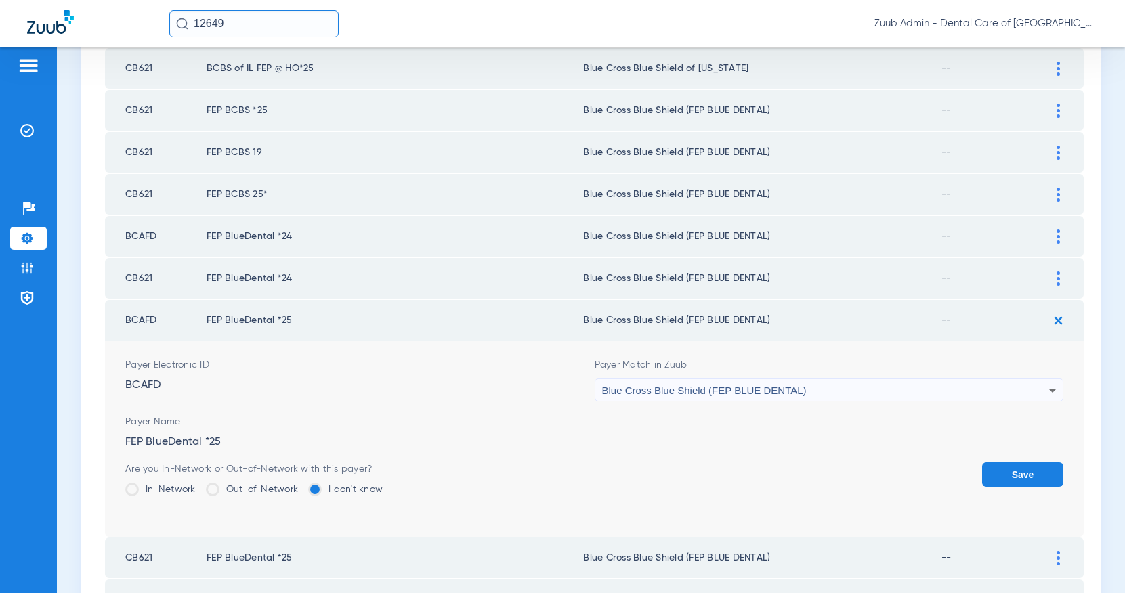
click at [808, 385] on div "Blue Cross Blue Shield (FEP BLUE DENTAL)" at bounding box center [826, 390] width 448 height 23
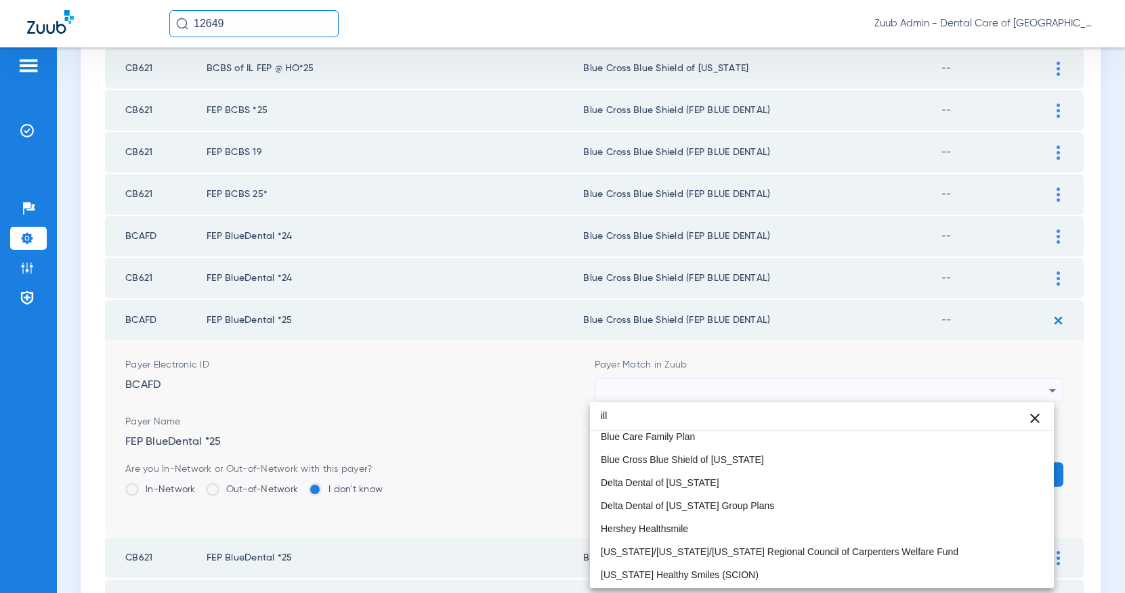
scroll to position [26, 0]
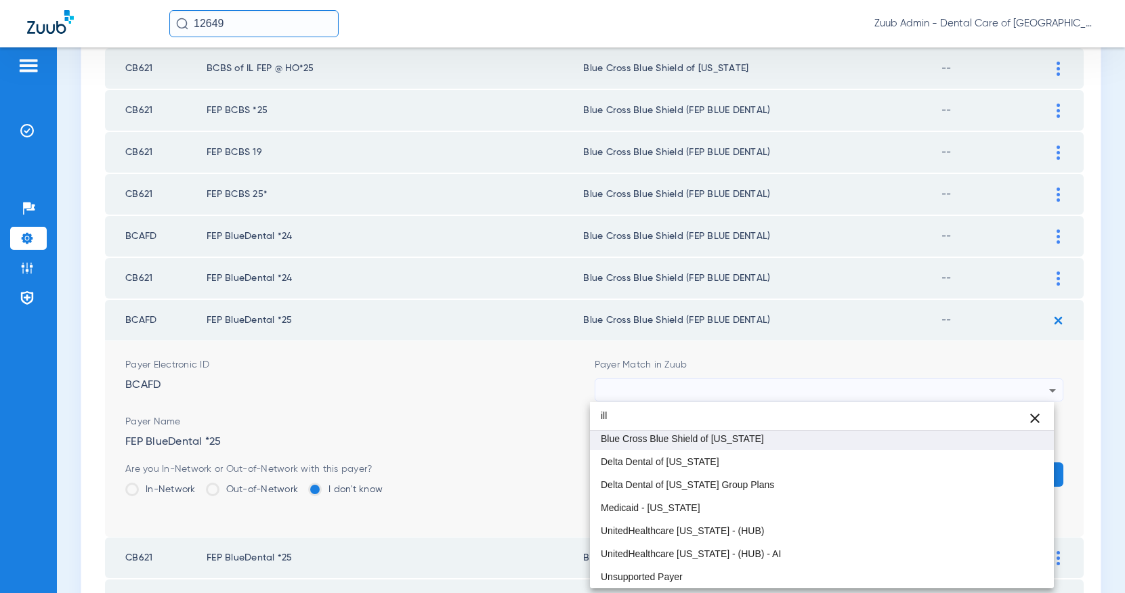
type input "ill"
click at [712, 440] on span "Blue Cross Blue Shield of [US_STATE]" at bounding box center [682, 438] width 163 height 9
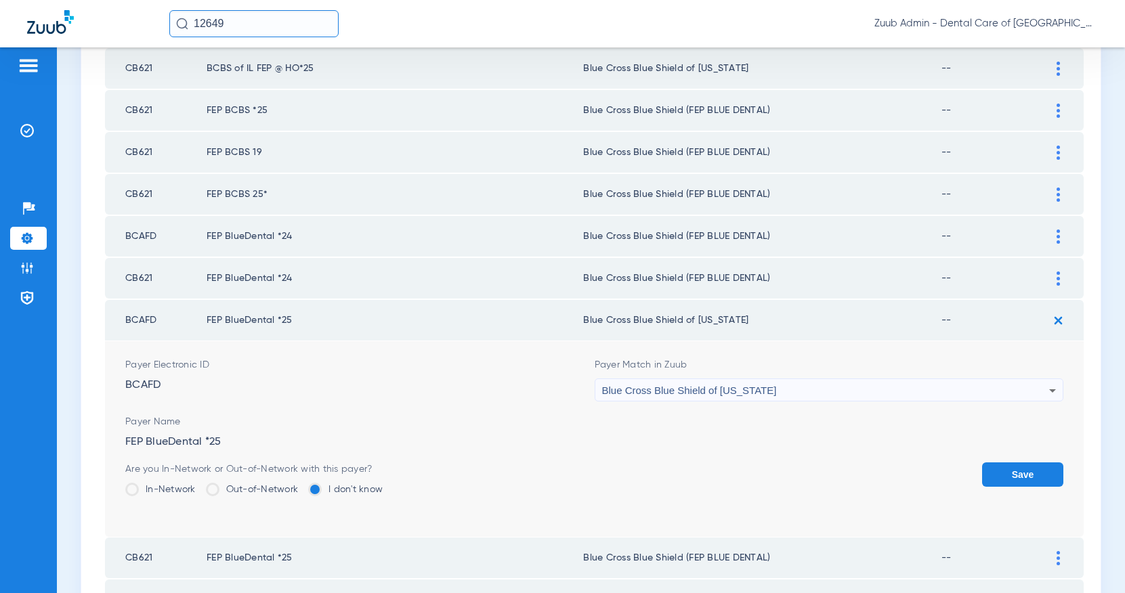
click at [1020, 474] on button "Save" at bounding box center [1022, 475] width 81 height 24
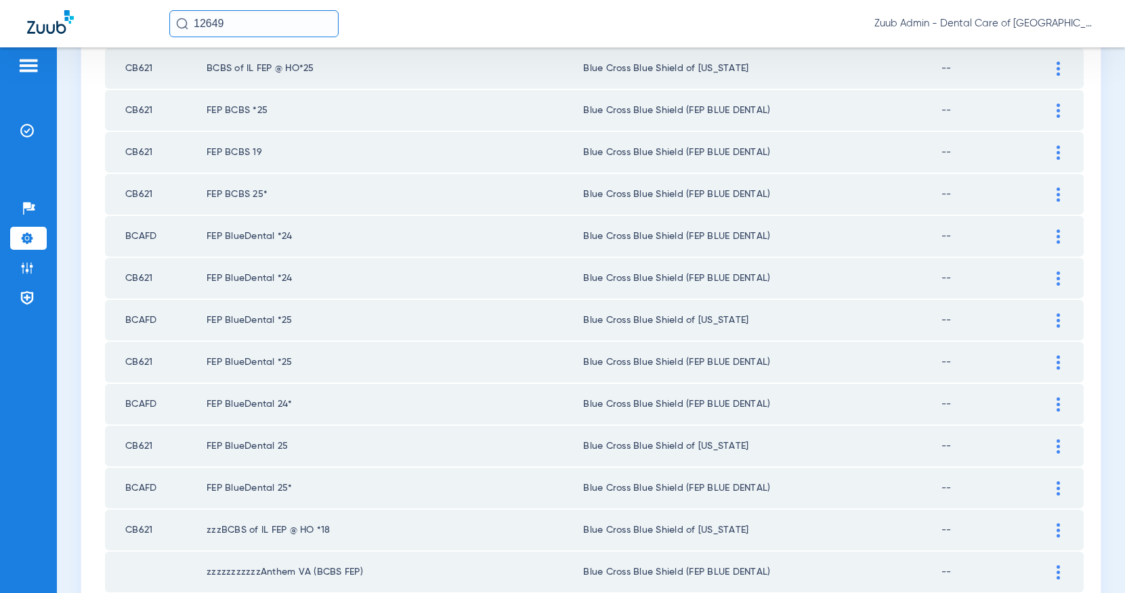
drag, startPoint x: 242, startPoint y: 26, endPoint x: 128, endPoint y: 18, distance: 114.0
click at [127, 20] on div "12649 Zuub Admin - Dental Care of [GEOGRAPHIC_DATA]" at bounding box center [562, 23] width 1125 height 47
click at [282, 18] on input "15871" at bounding box center [253, 23] width 169 height 27
type input "15871"
click at [280, 68] on td "15871" at bounding box center [295, 72] width 30 height 19
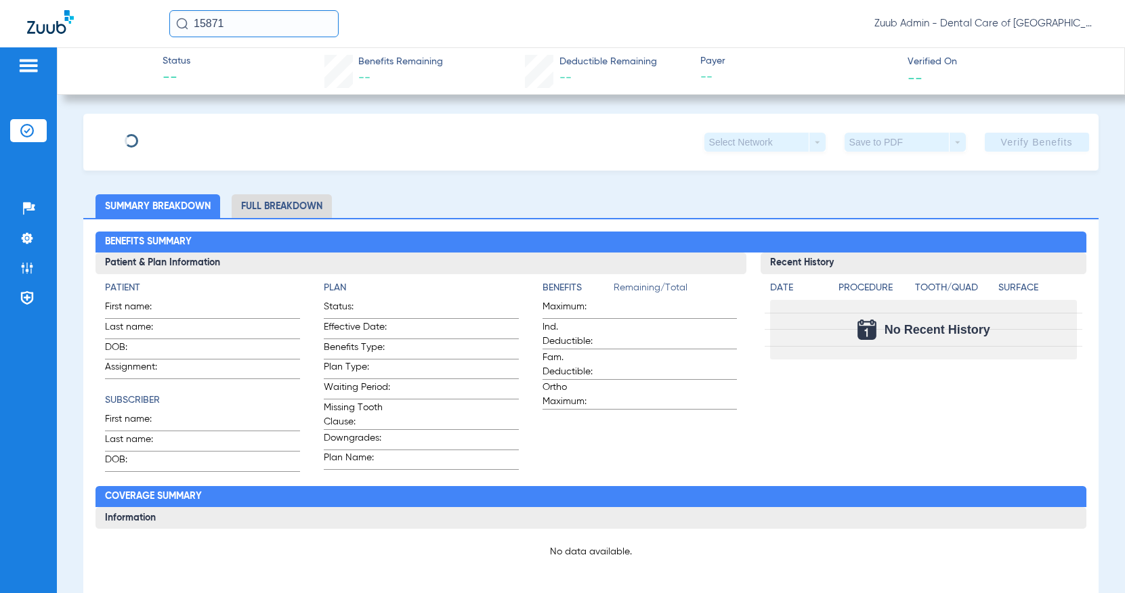
type input "[PERSON_NAME]"
type input "Page"
type input "[DATE]"
type input "F41484668"
type input "FEPBD1"
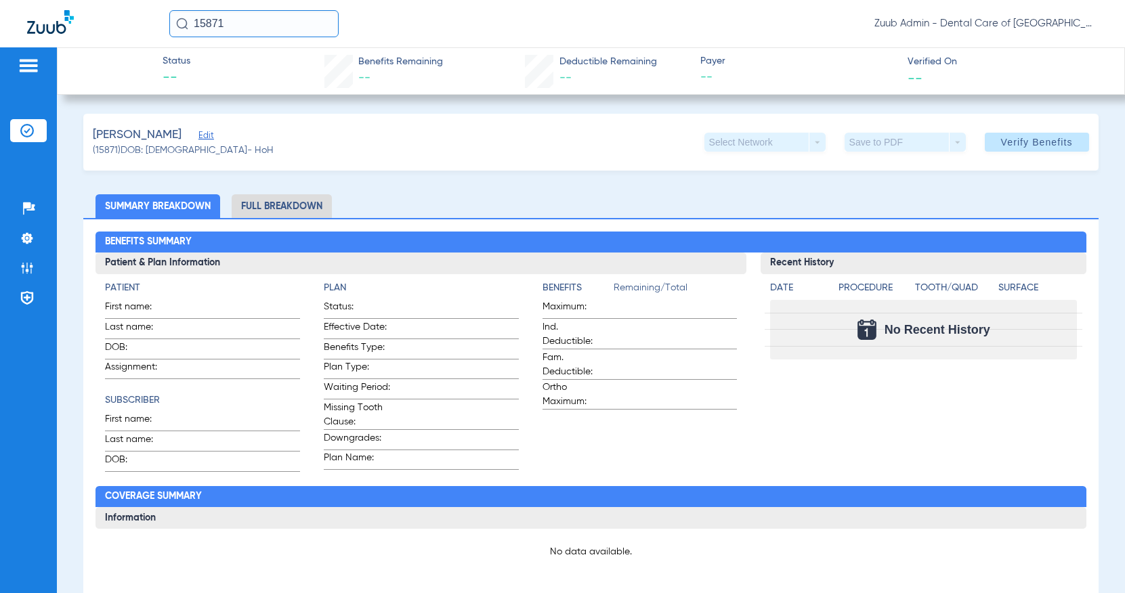
click at [198, 142] on span "Edit" at bounding box center [204, 137] width 12 height 13
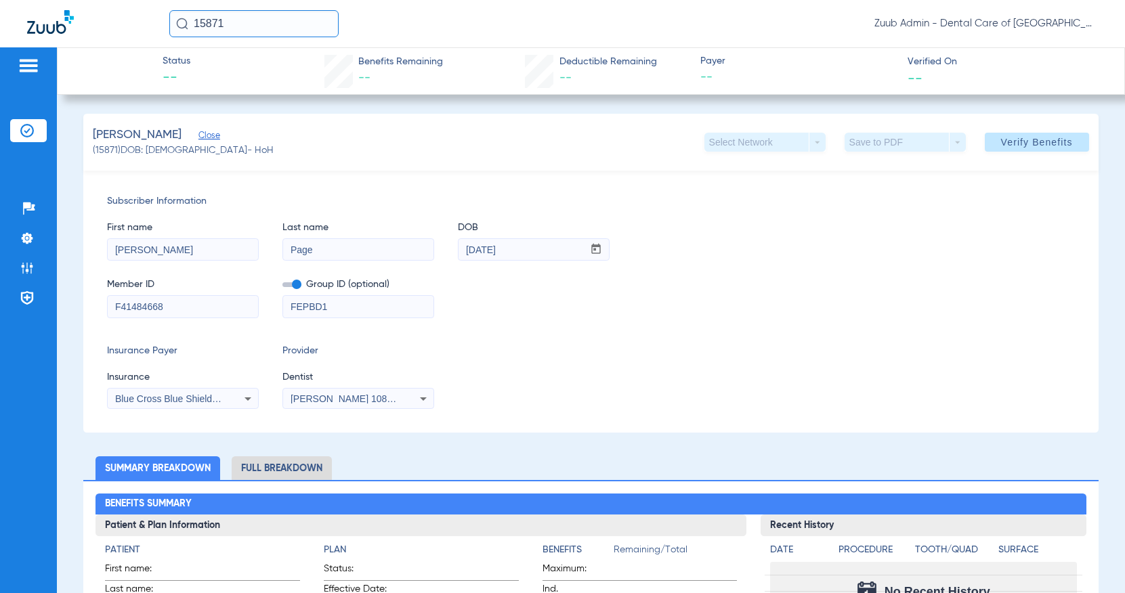
click at [1038, 141] on span "Verify Benefits" at bounding box center [1037, 142] width 72 height 11
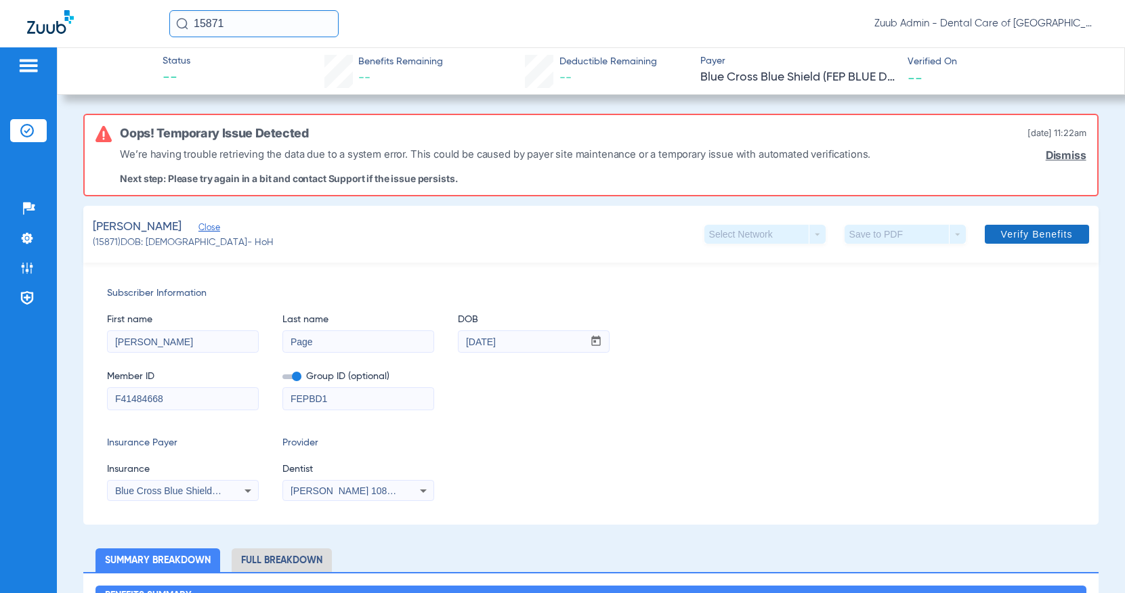
click at [1001, 236] on span "Verify Benefits" at bounding box center [1037, 234] width 72 height 11
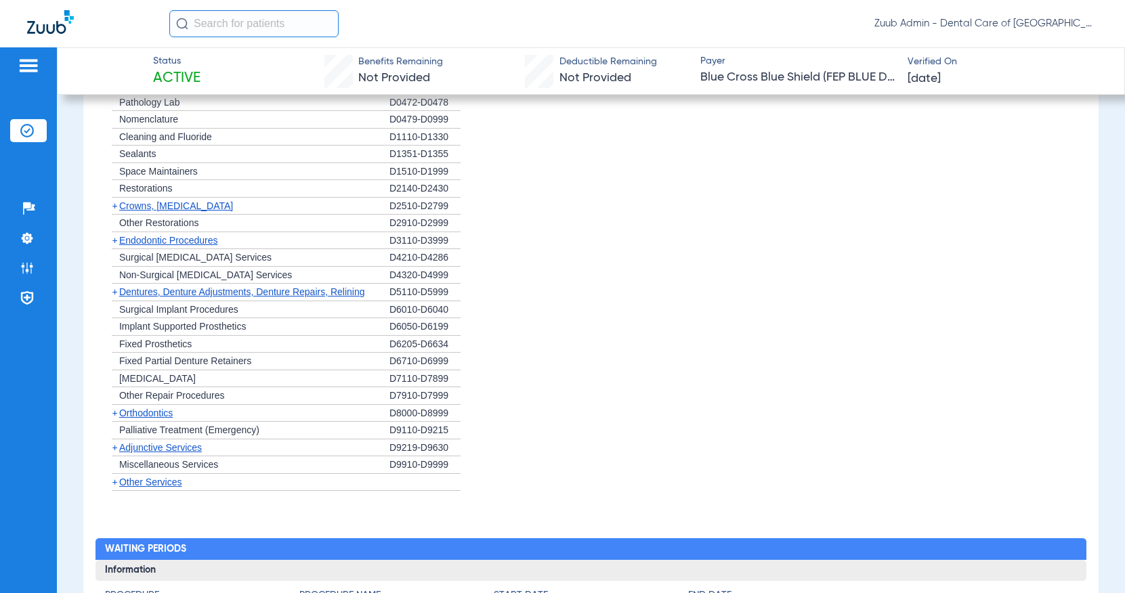
scroll to position [894, 0]
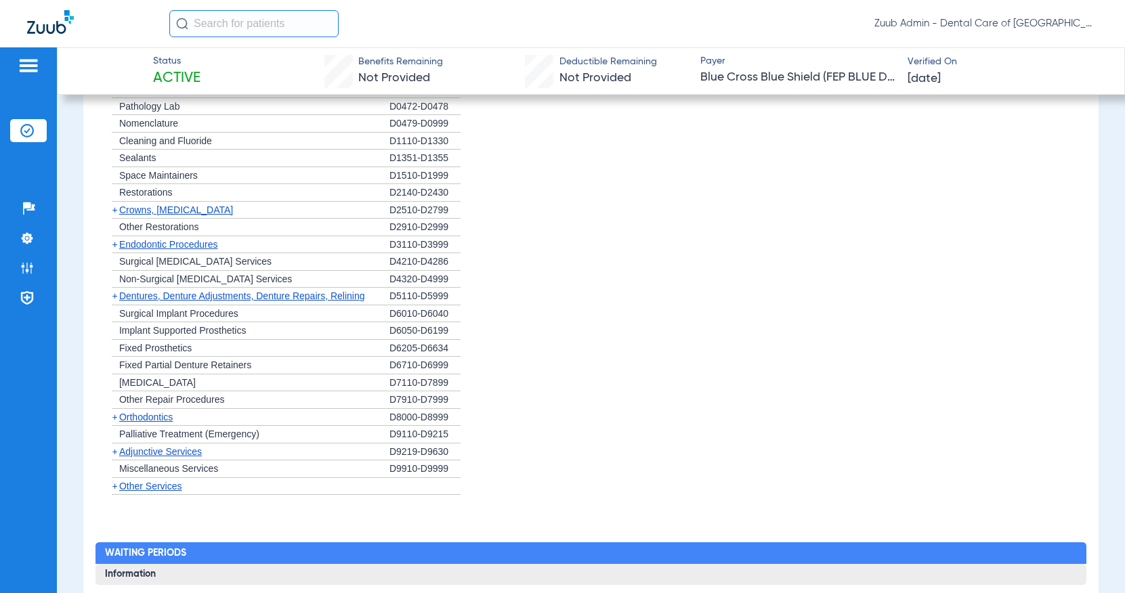
click at [134, 211] on span "Crowns, [MEDICAL_DATA]" at bounding box center [176, 210] width 114 height 11
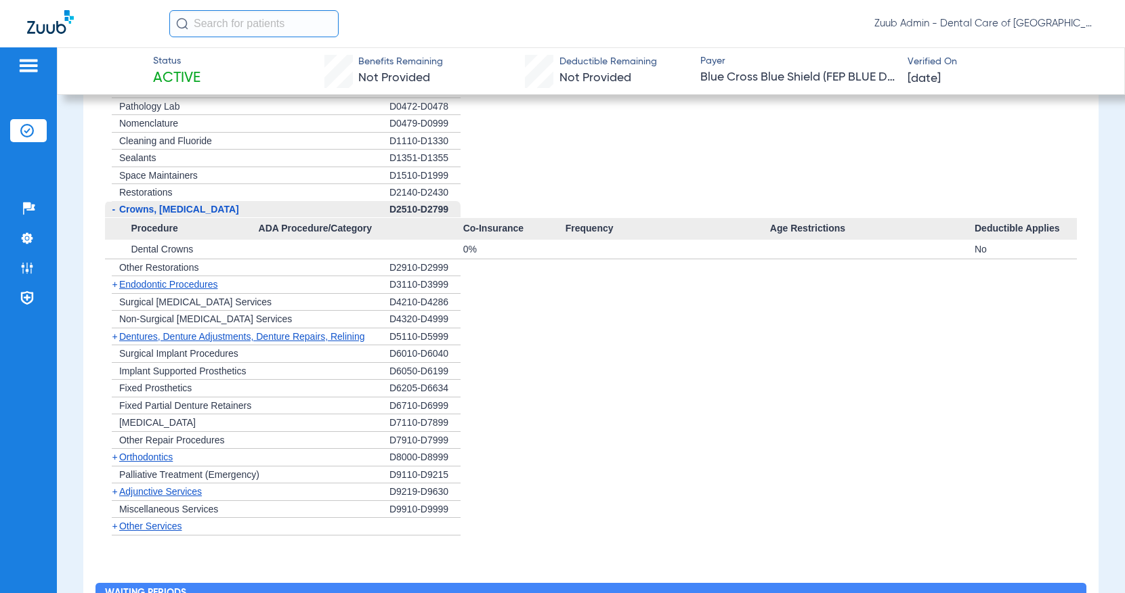
click at [134, 211] on span "Crowns, [MEDICAL_DATA]" at bounding box center [179, 209] width 120 height 11
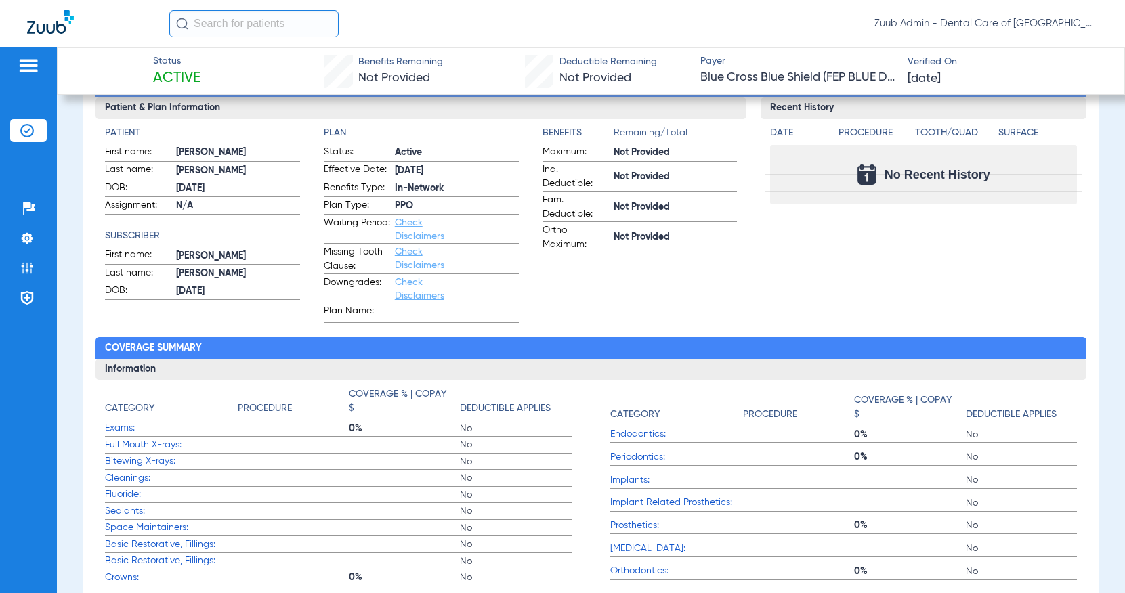
scroll to position [63, 0]
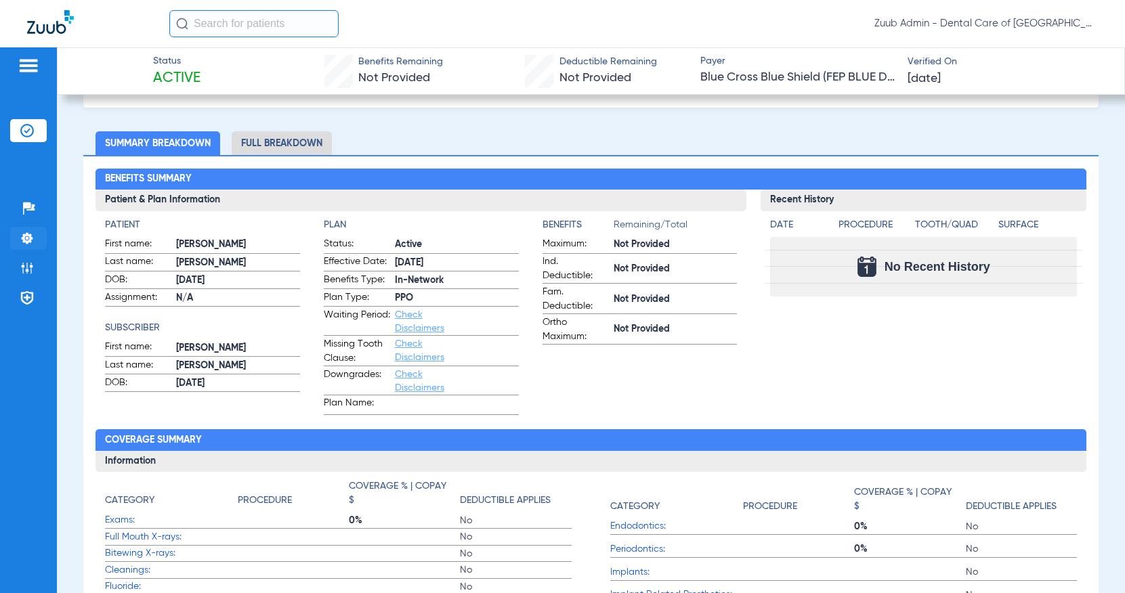
click at [22, 240] on img at bounding box center [27, 239] width 14 height 14
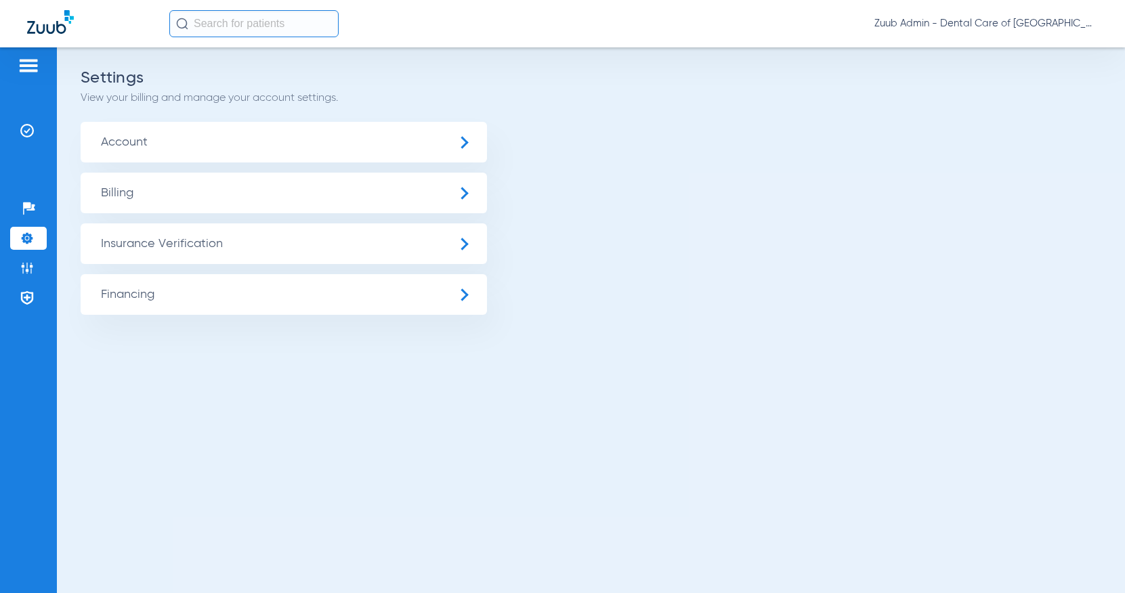
click at [156, 248] on span "Insurance Verification" at bounding box center [284, 243] width 406 height 41
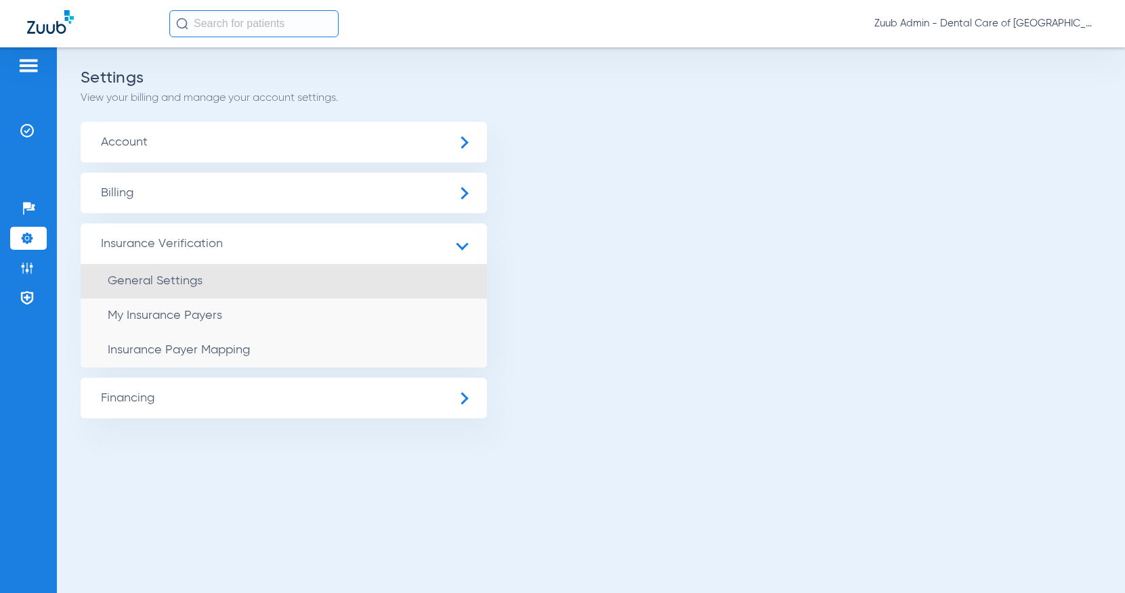
click at [183, 277] on span "General Settings" at bounding box center [155, 281] width 95 height 12
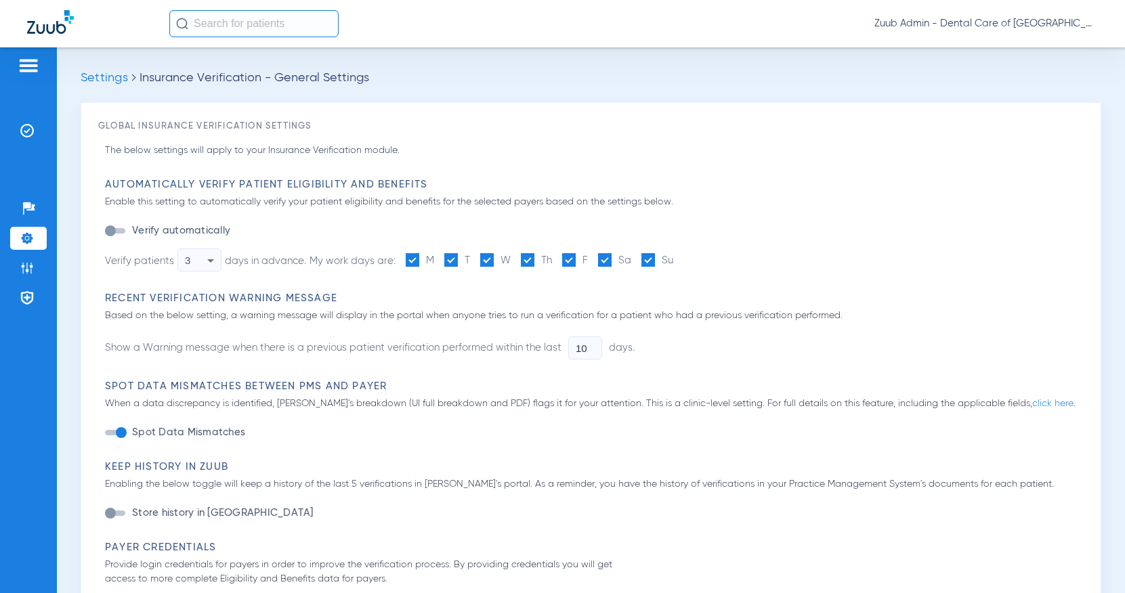
type input "1"
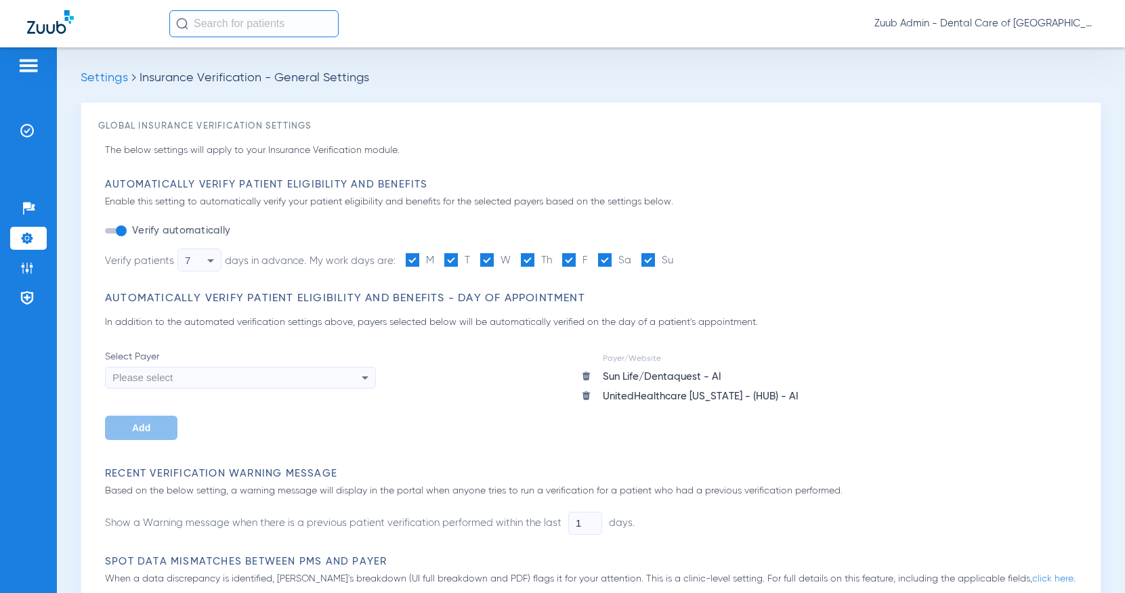
click at [306, 22] on input "text" at bounding box center [253, 23] width 169 height 27
click at [424, 59] on div "Settings Insurance Verification - General Settings Global Insurance Verificatio…" at bounding box center [591, 320] width 1068 height 546
click at [244, 45] on div "Zuub Admin - Dental Care of [GEOGRAPHIC_DATA]" at bounding box center [562, 23] width 1125 height 47
click at [228, 30] on input "text" at bounding box center [253, 23] width 169 height 27
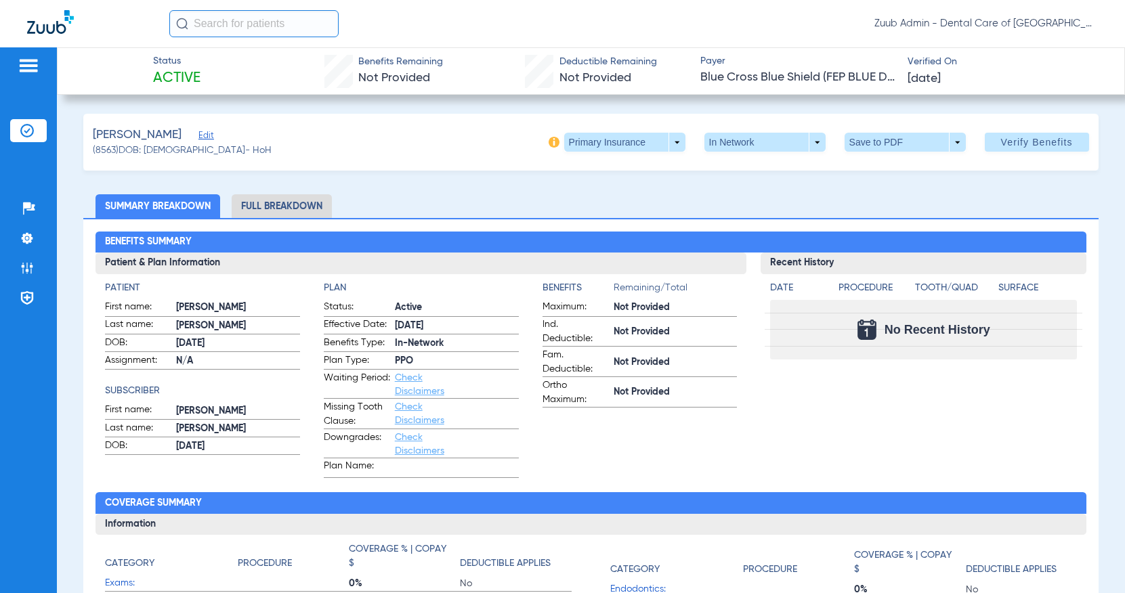
click at [336, 150] on div "Johnson, Susan Edit (8563) DOB: 04/20/1972 - HoH Primary Insurance arrow_drop_d…" at bounding box center [590, 142] width 1014 height 57
click at [104, 152] on span "(8563) DOB: 04/20/1972 - HoH" at bounding box center [182, 151] width 179 height 14
click at [104, 151] on span "(8563) DOB: 04/20/1972 - HoH" at bounding box center [182, 151] width 179 height 14
copy span "8563"
click at [425, 195] on ul "Summary Breakdown Full Breakdown" at bounding box center [590, 206] width 1014 height 24
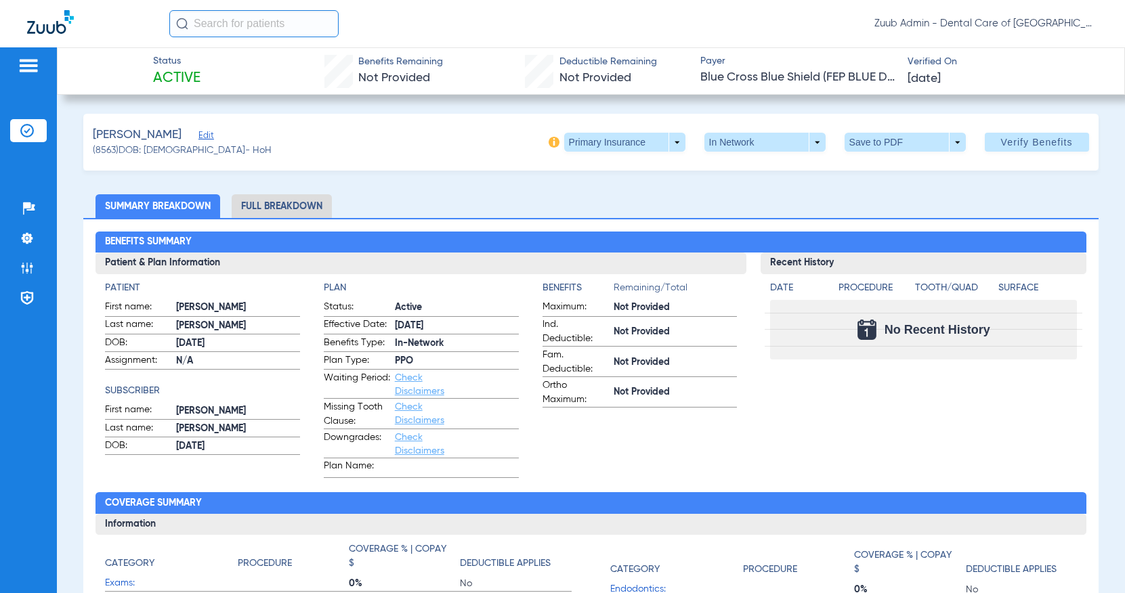
drag, startPoint x: 201, startPoint y: 135, endPoint x: 201, endPoint y: 165, distance: 30.5
click at [201, 135] on span "Edit" at bounding box center [204, 137] width 12 height 13
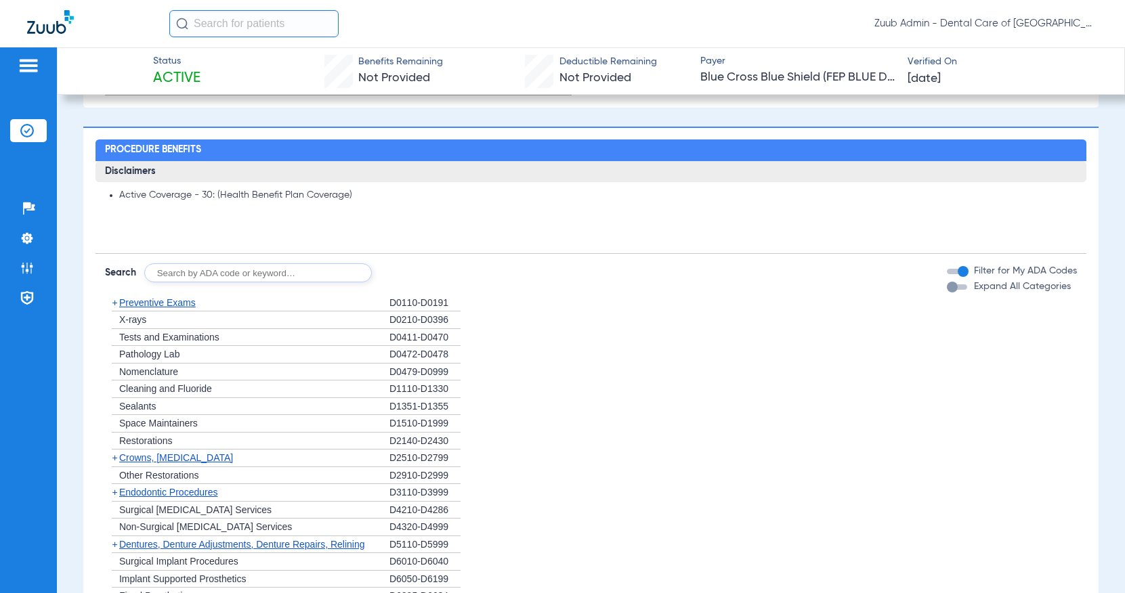
scroll to position [911, 0]
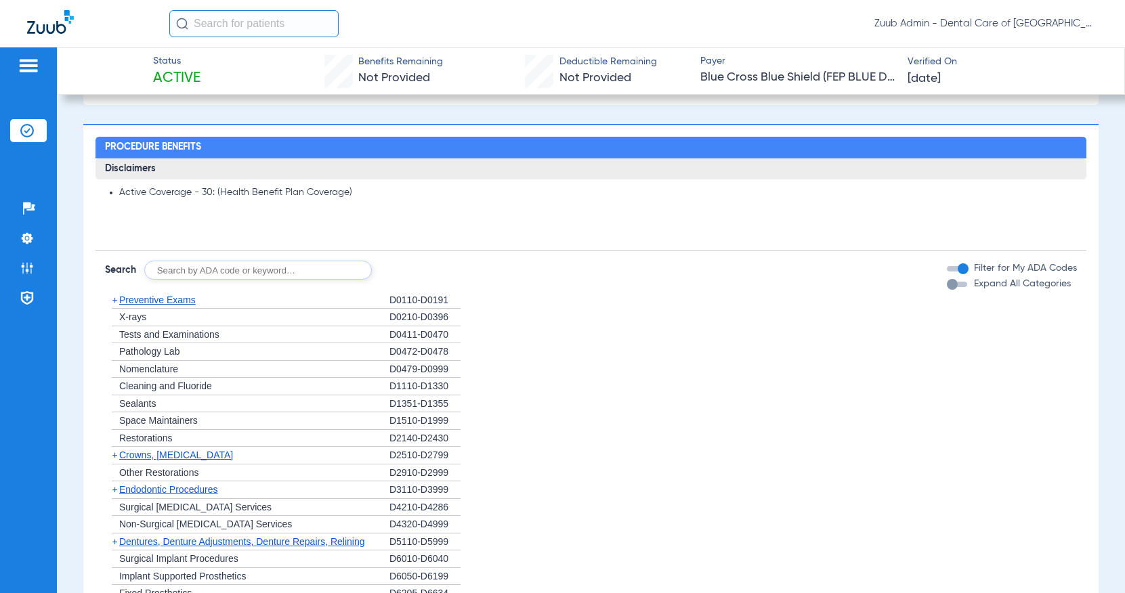
click at [171, 299] on span "Preventive Exams" at bounding box center [157, 300] width 77 height 11
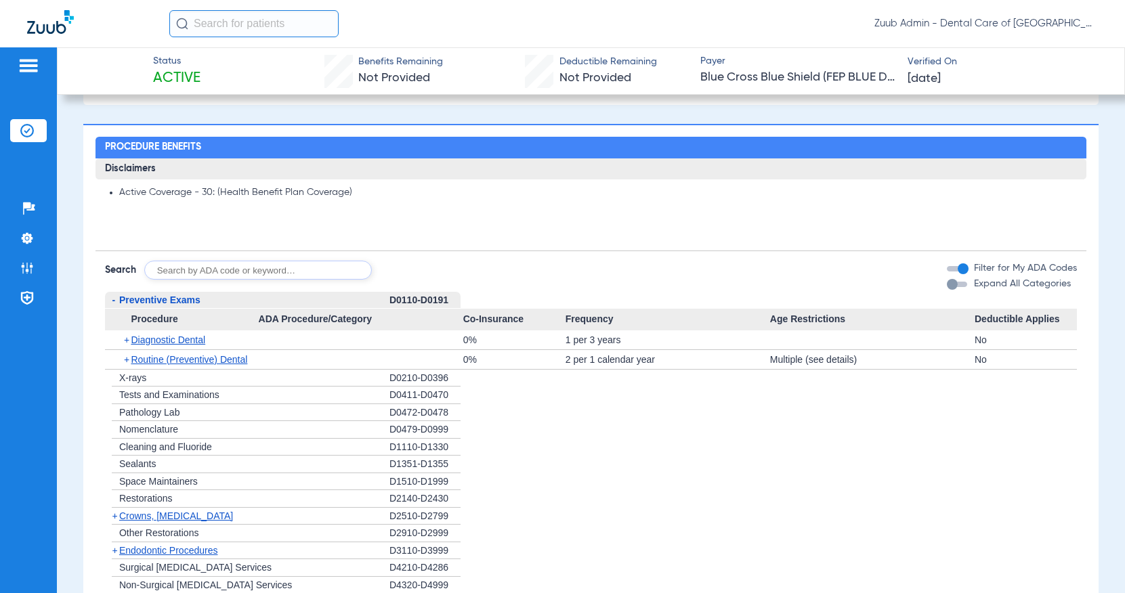
click at [171, 299] on span "Preventive Exams" at bounding box center [159, 300] width 81 height 11
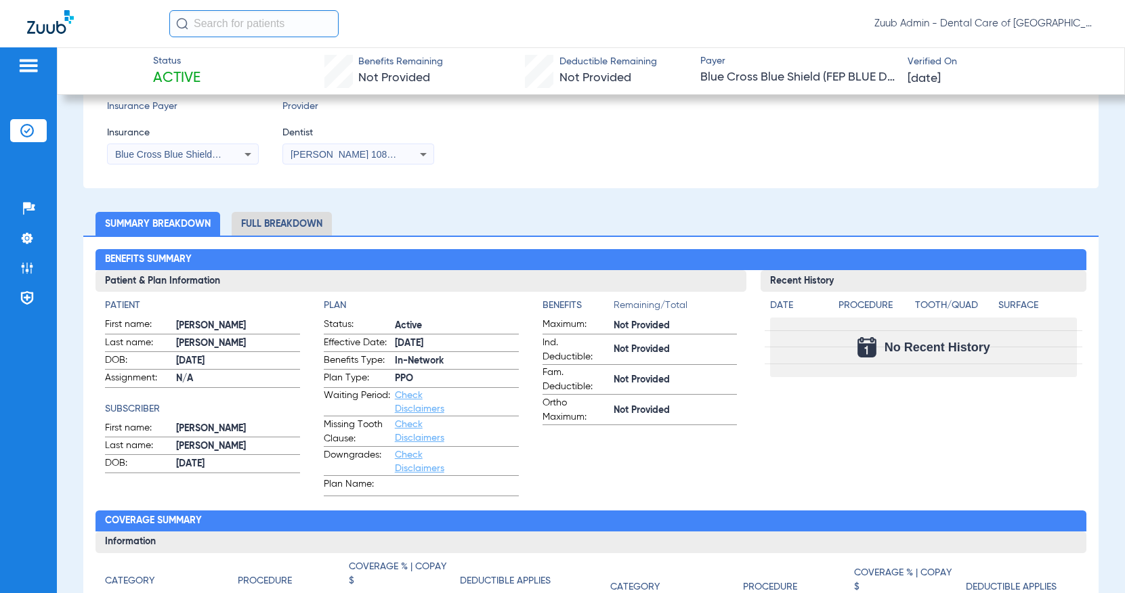
scroll to position [0, 0]
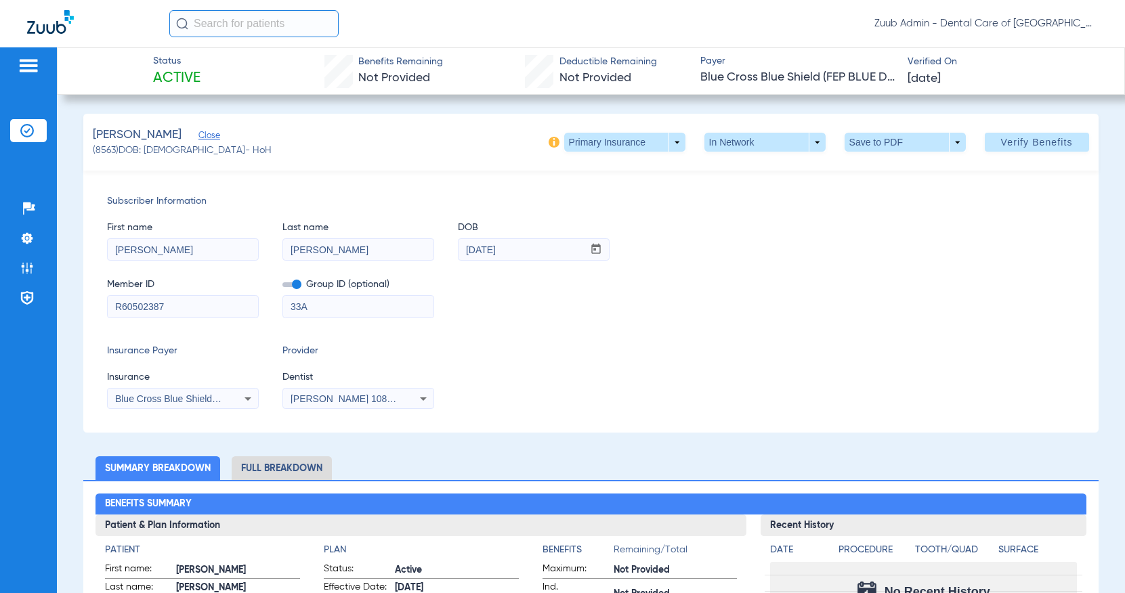
click at [101, 150] on span "(8563) DOB: 04/20/1972 - HoH" at bounding box center [182, 151] width 179 height 14
copy span "8563"
